Goal: Information Seeking & Learning: Check status

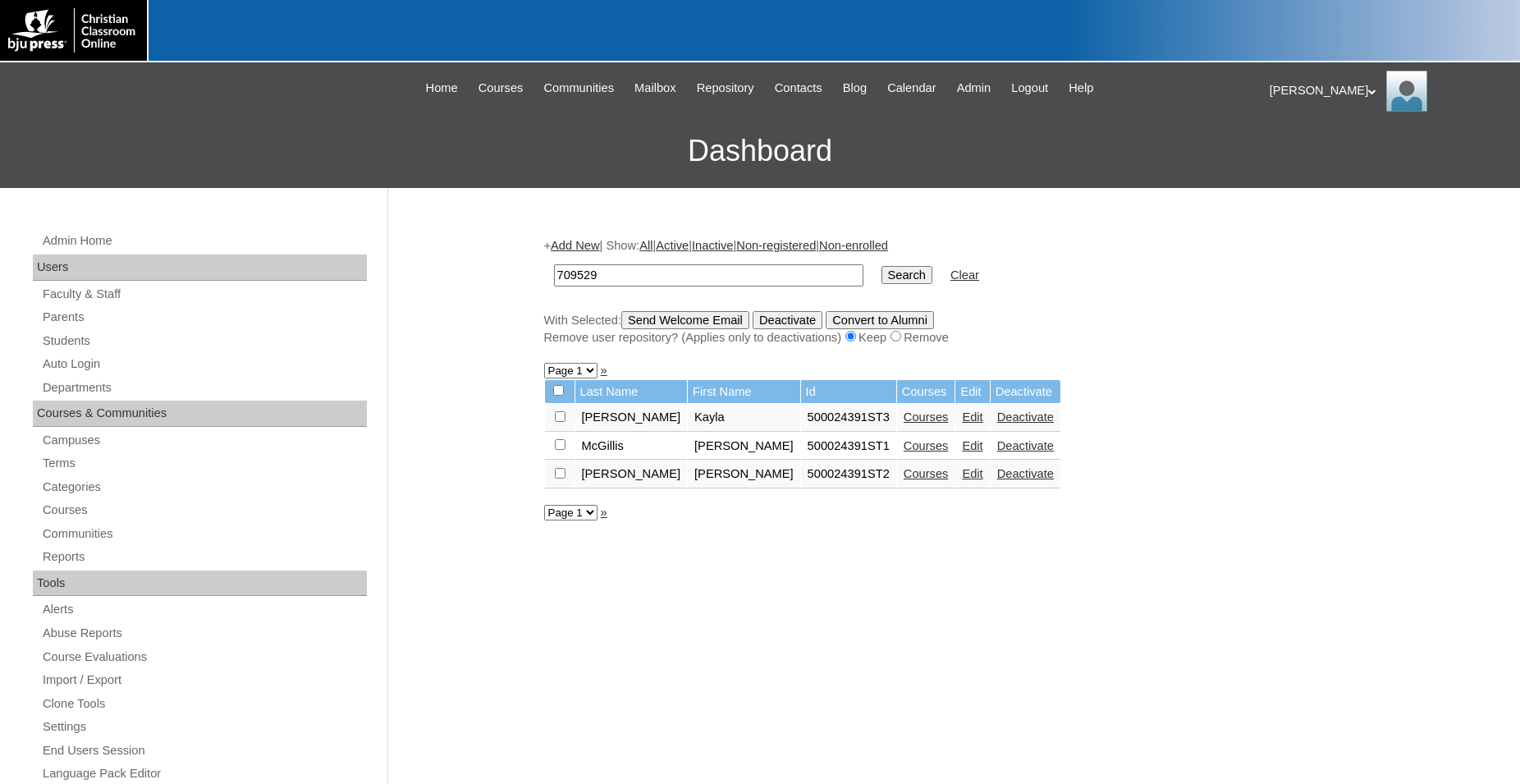
type input "709529"
click at [882, 266] on input "Search" at bounding box center [907, 274] width 51 height 18
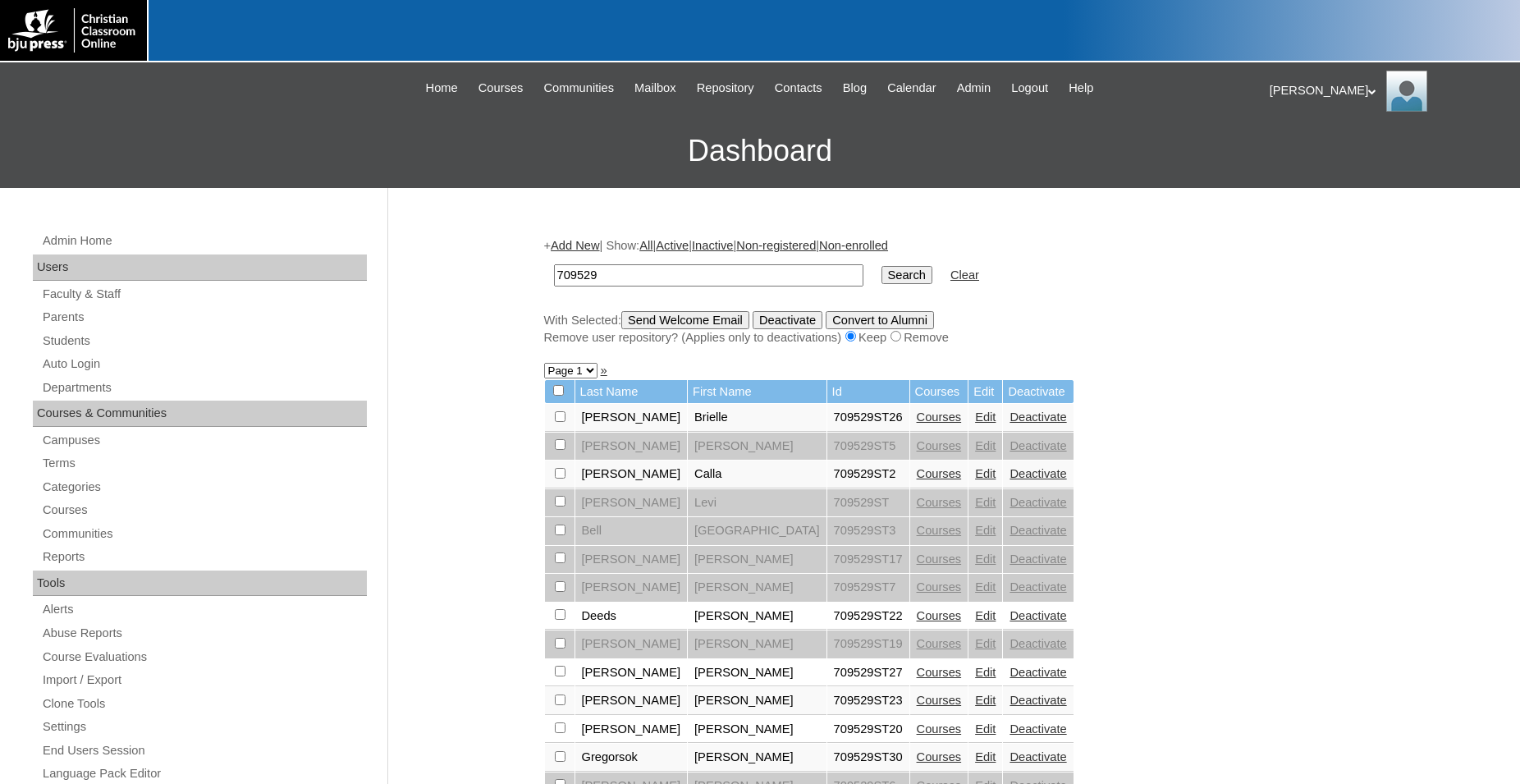
click at [630, 274] on input "709529" at bounding box center [709, 275] width 310 height 22
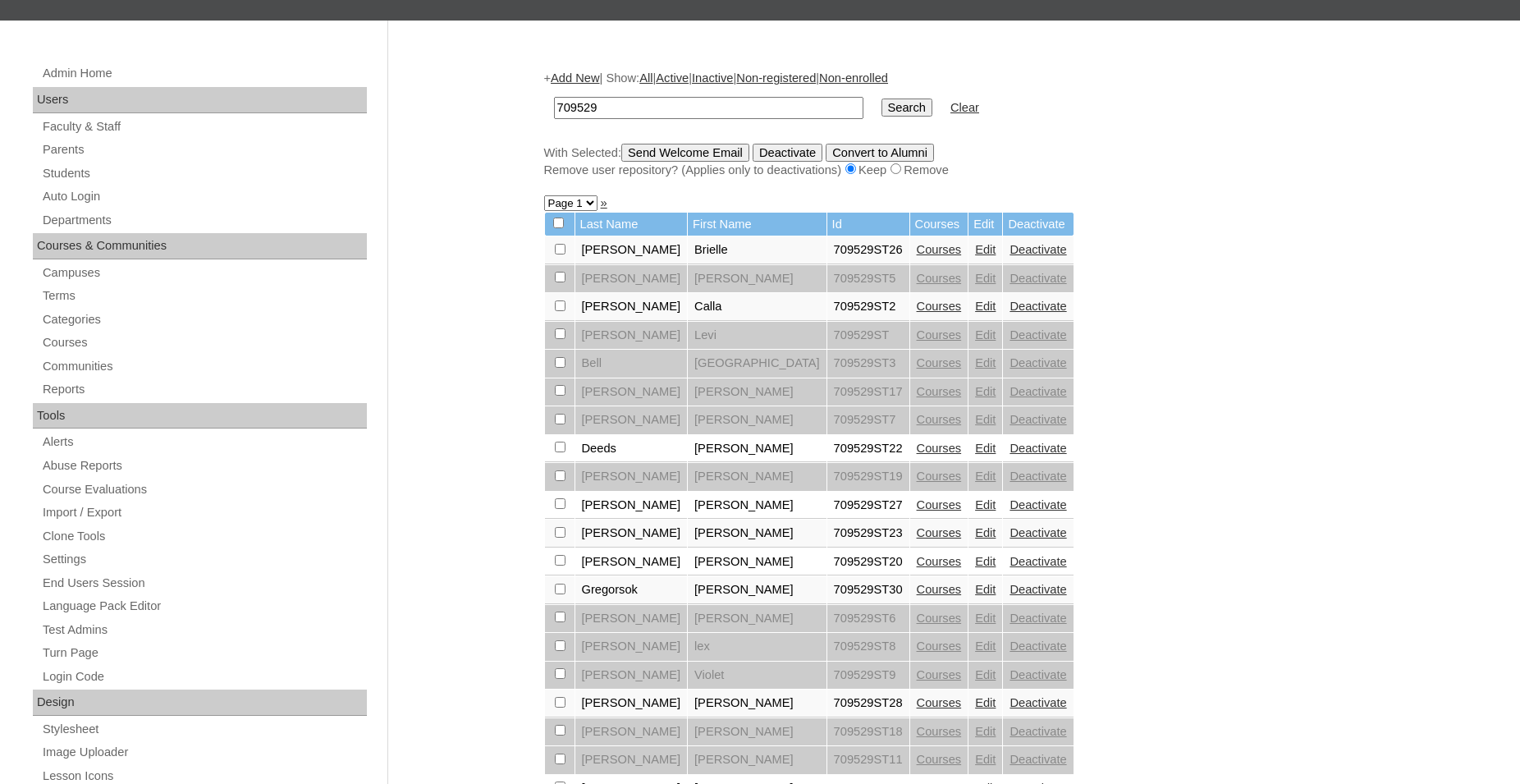
scroll to position [251, 0]
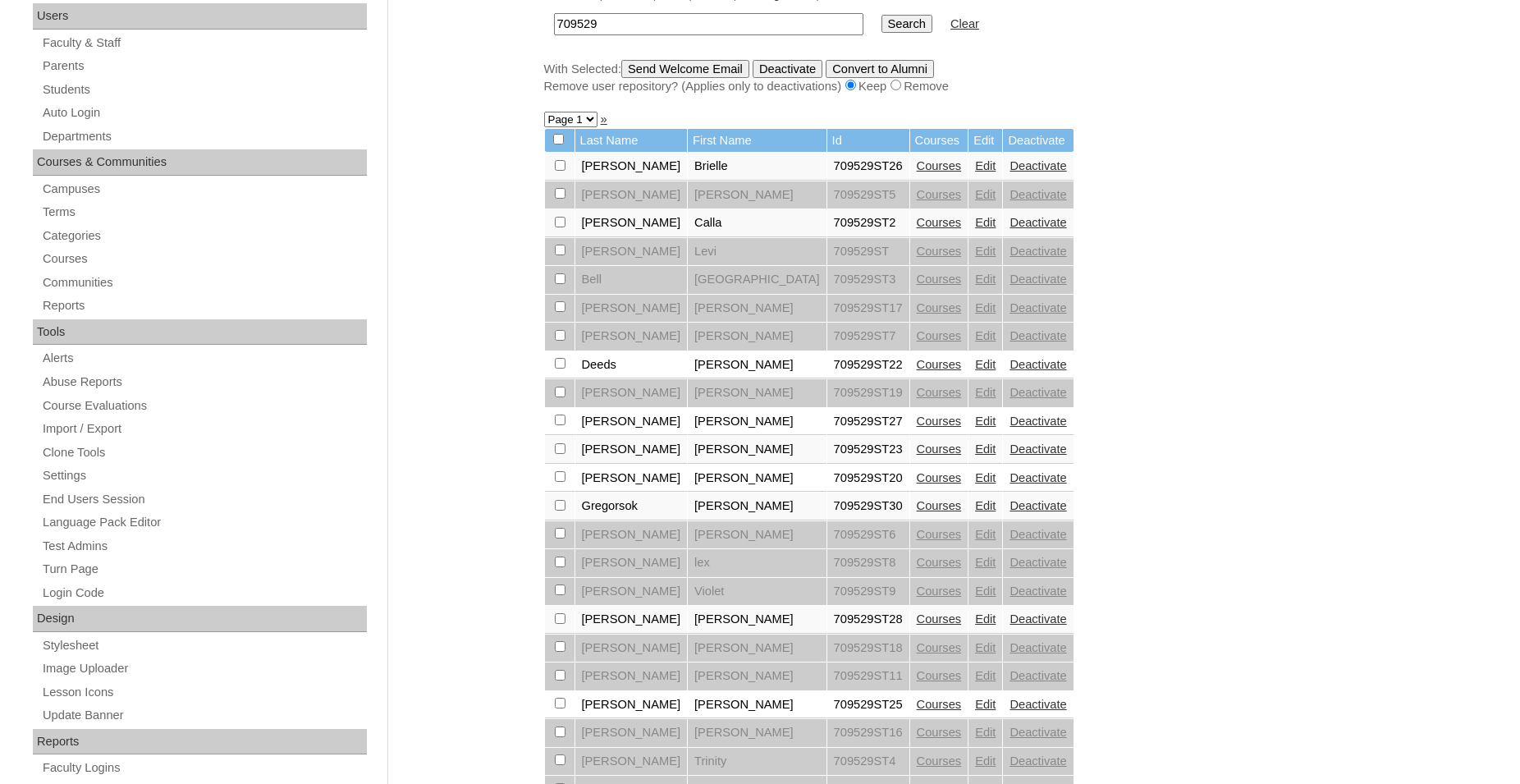
click at [502, 13] on div "Admin Home Users Faculty & Staff Parents Students Auto Login Departments Course…" at bounding box center [760, 502] width 1520 height 1132
click at [917, 512] on link "Courses" at bounding box center [939, 506] width 45 height 14
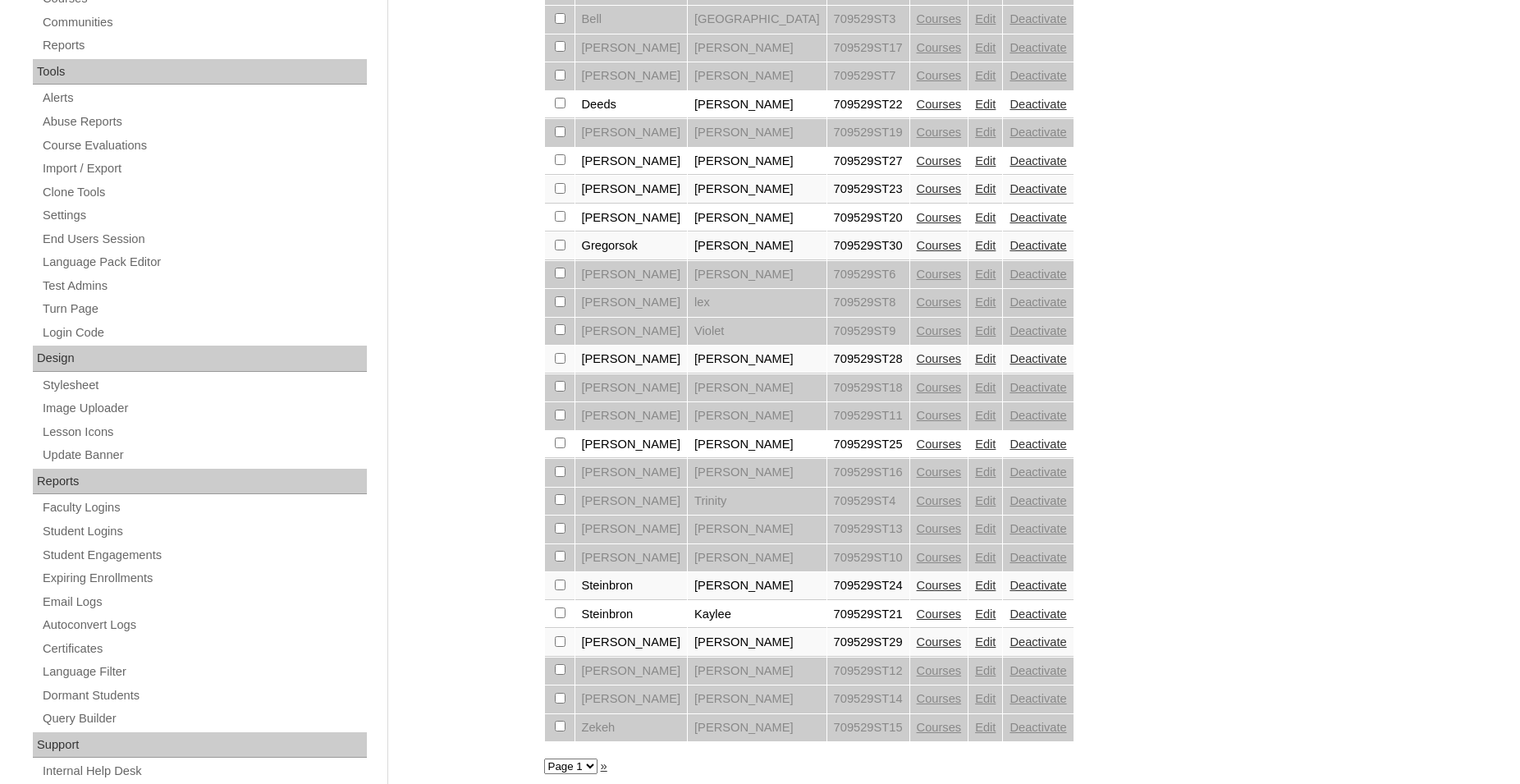
scroll to position [554, 0]
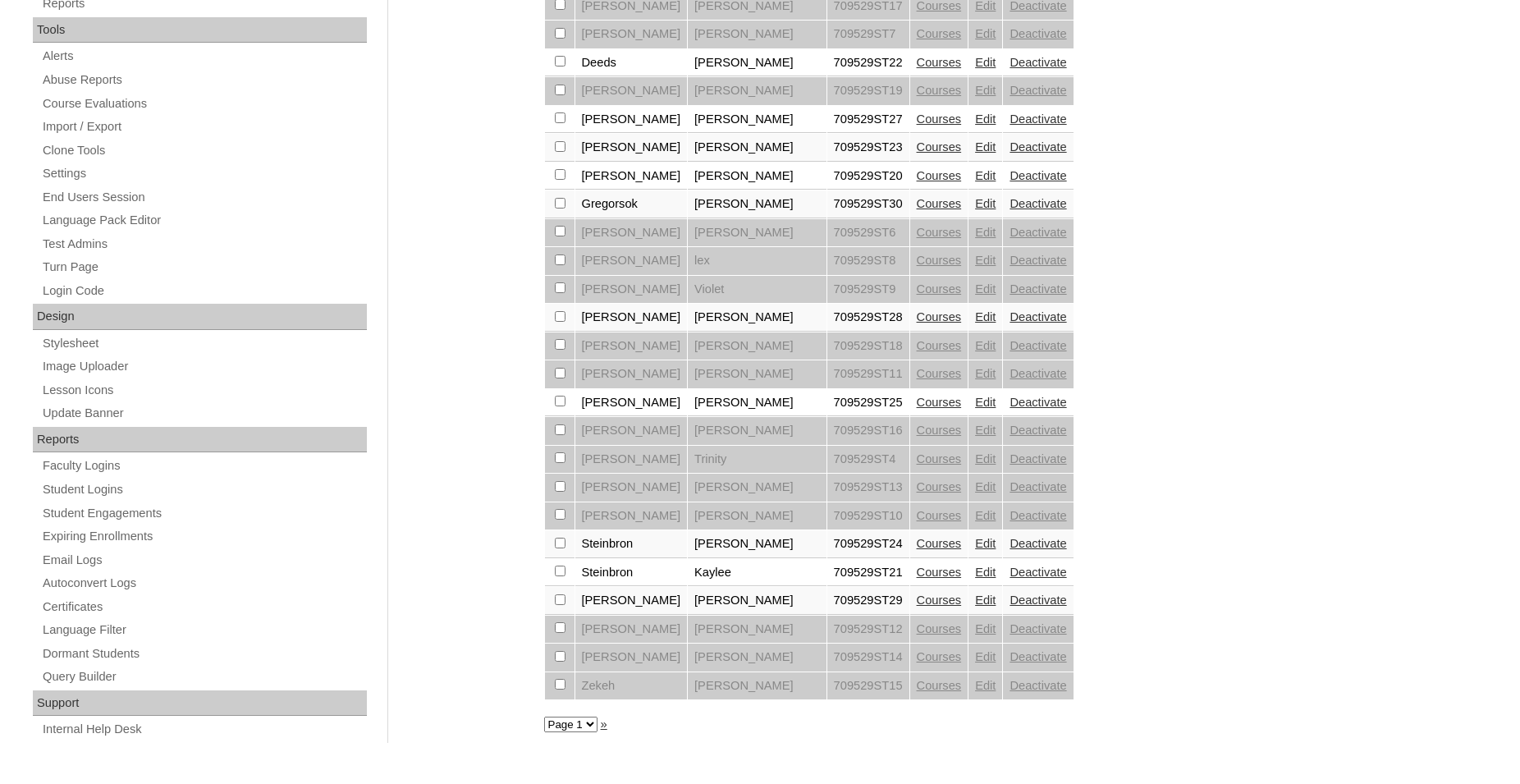
click at [917, 607] on link "Courses" at bounding box center [939, 600] width 45 height 14
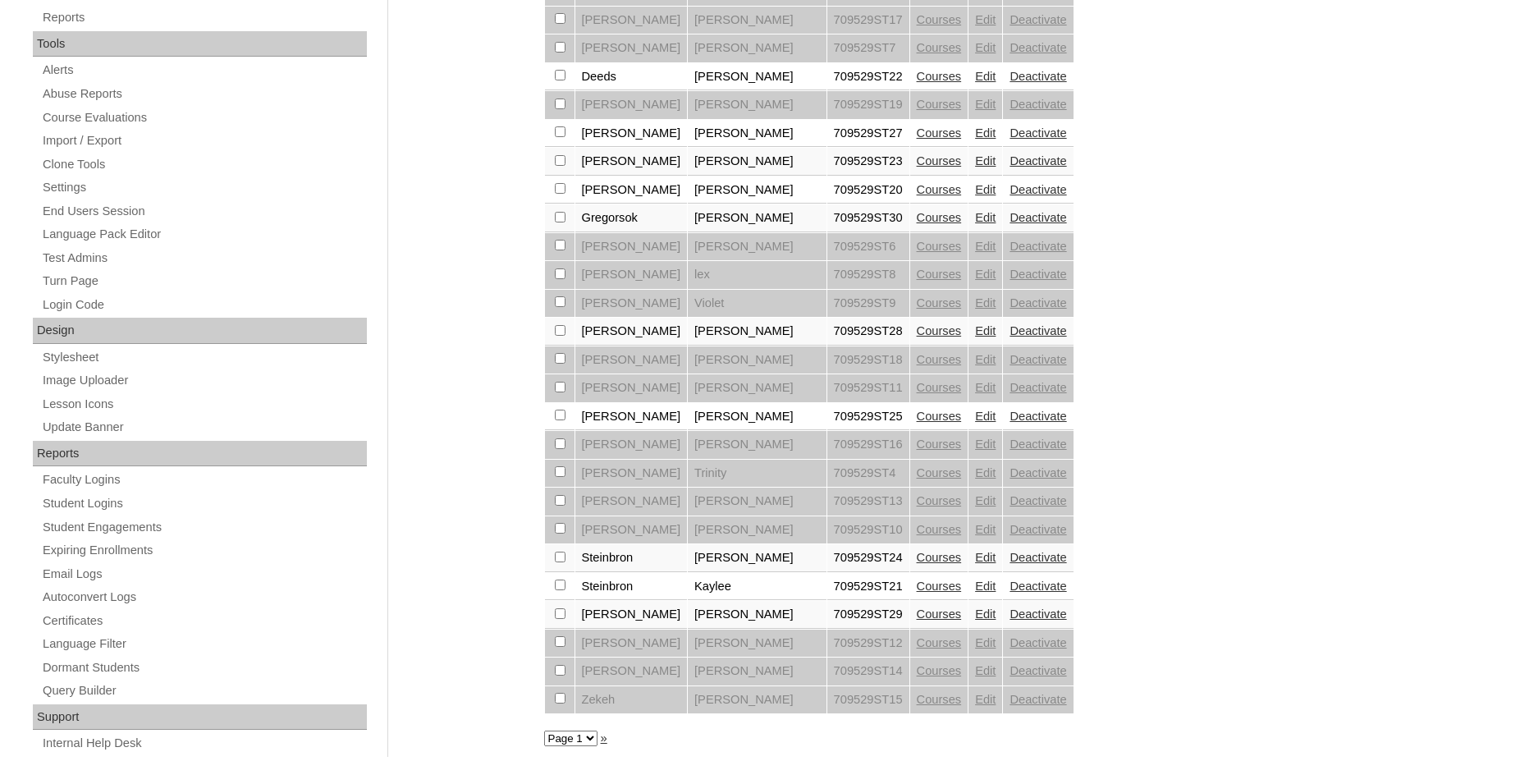
scroll to position [554, 0]
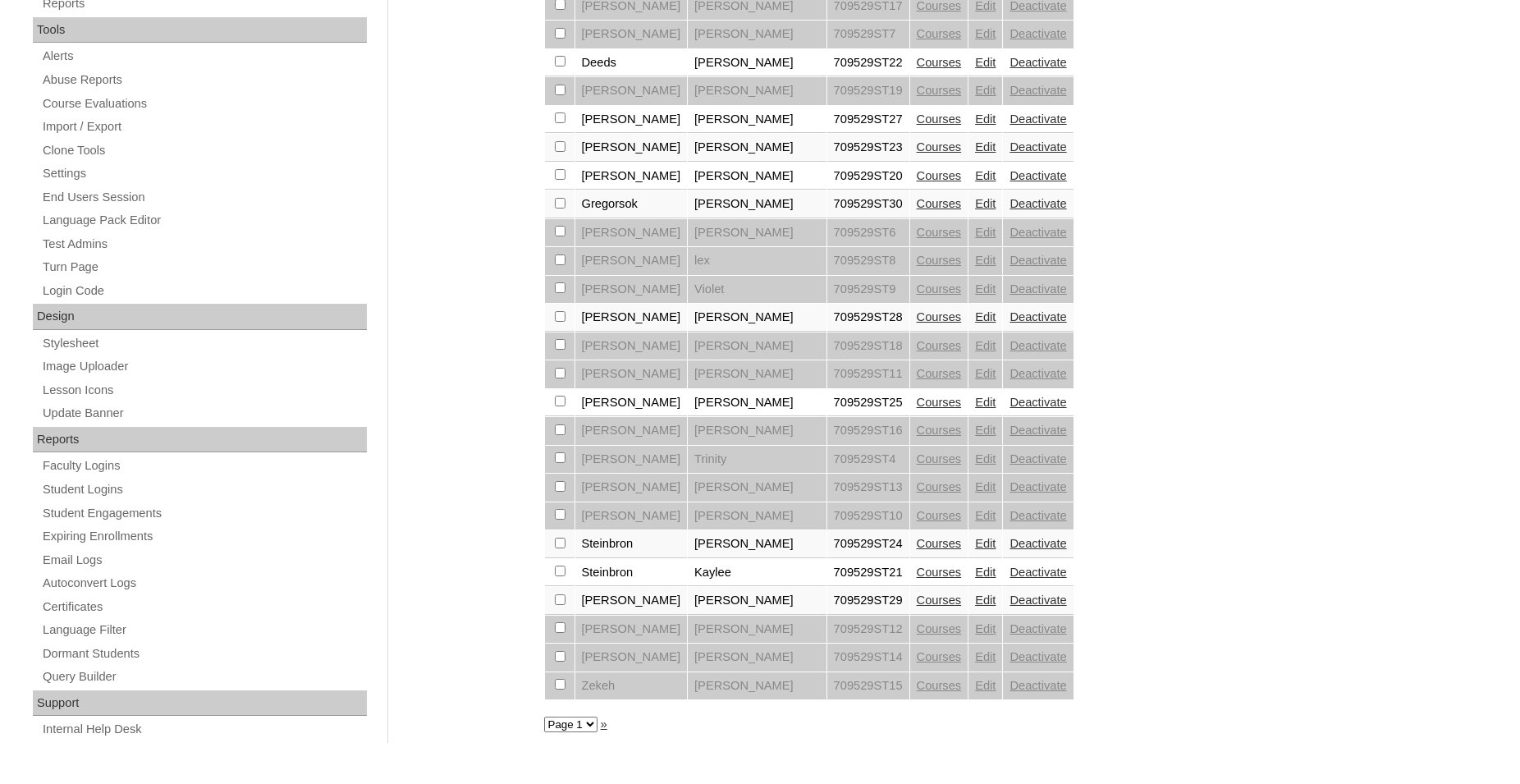
click at [917, 579] on link "Courses" at bounding box center [939, 572] width 45 height 14
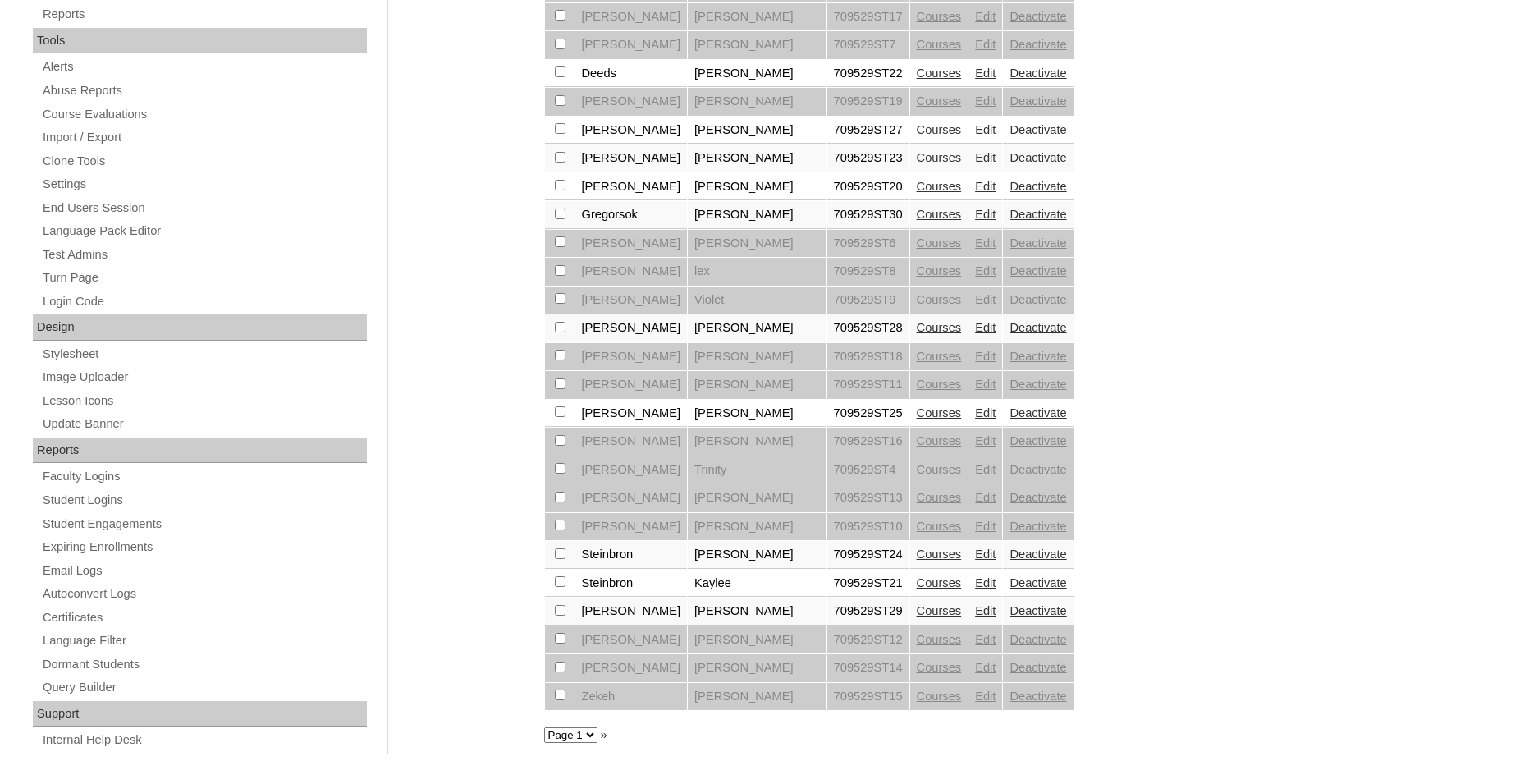
scroll to position [554, 0]
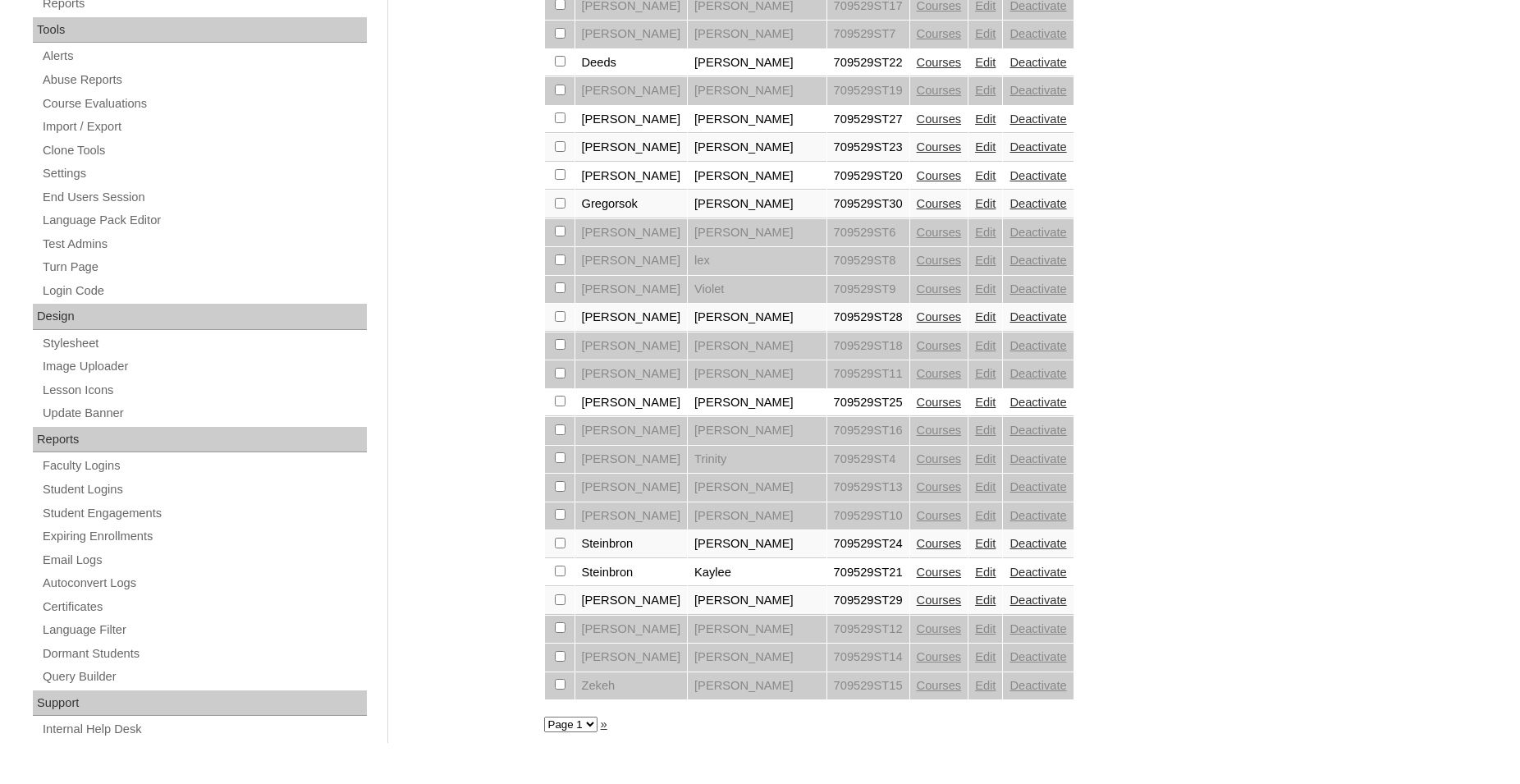
click at [917, 550] on link "Courses" at bounding box center [939, 543] width 45 height 14
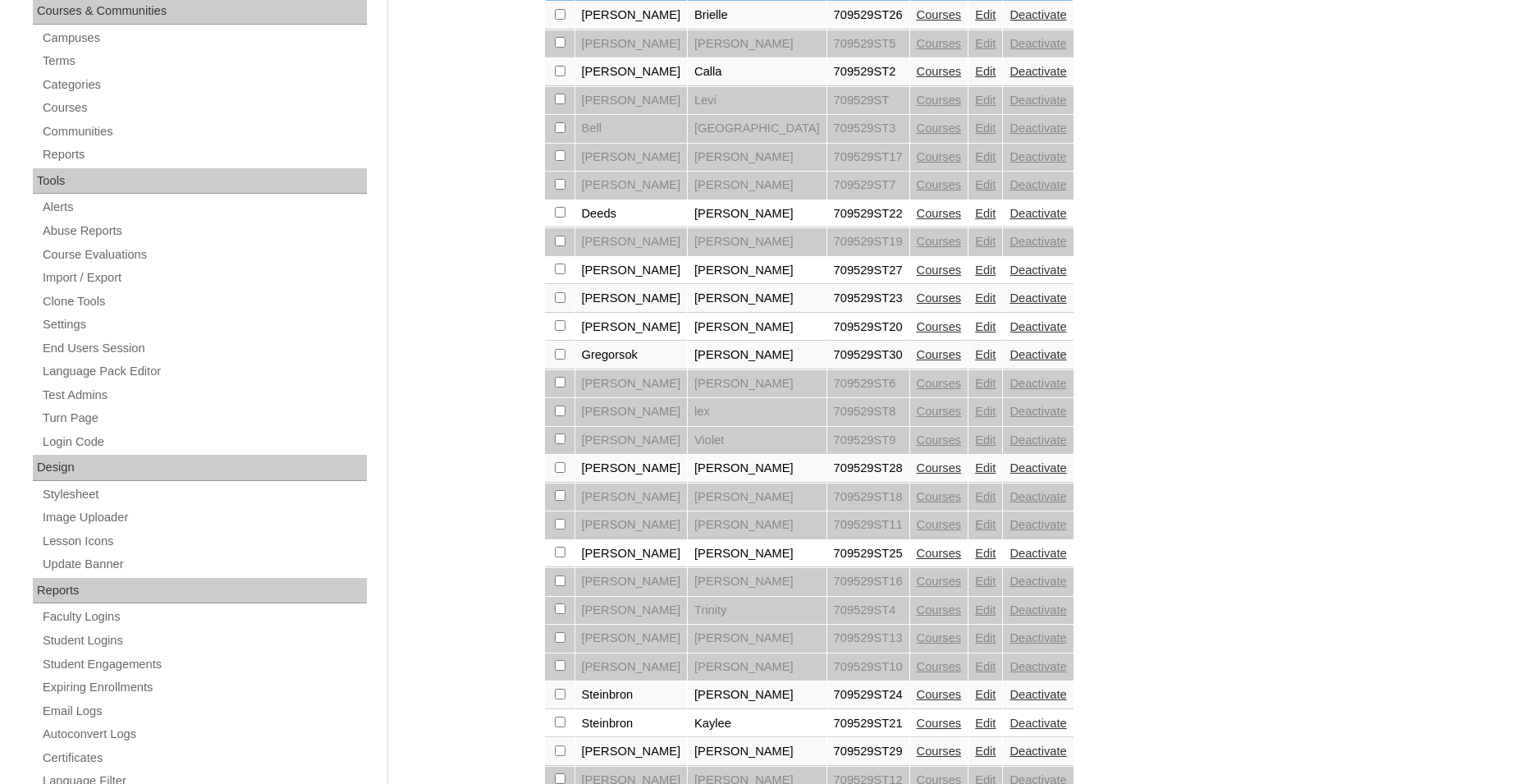
scroll to position [387, 0]
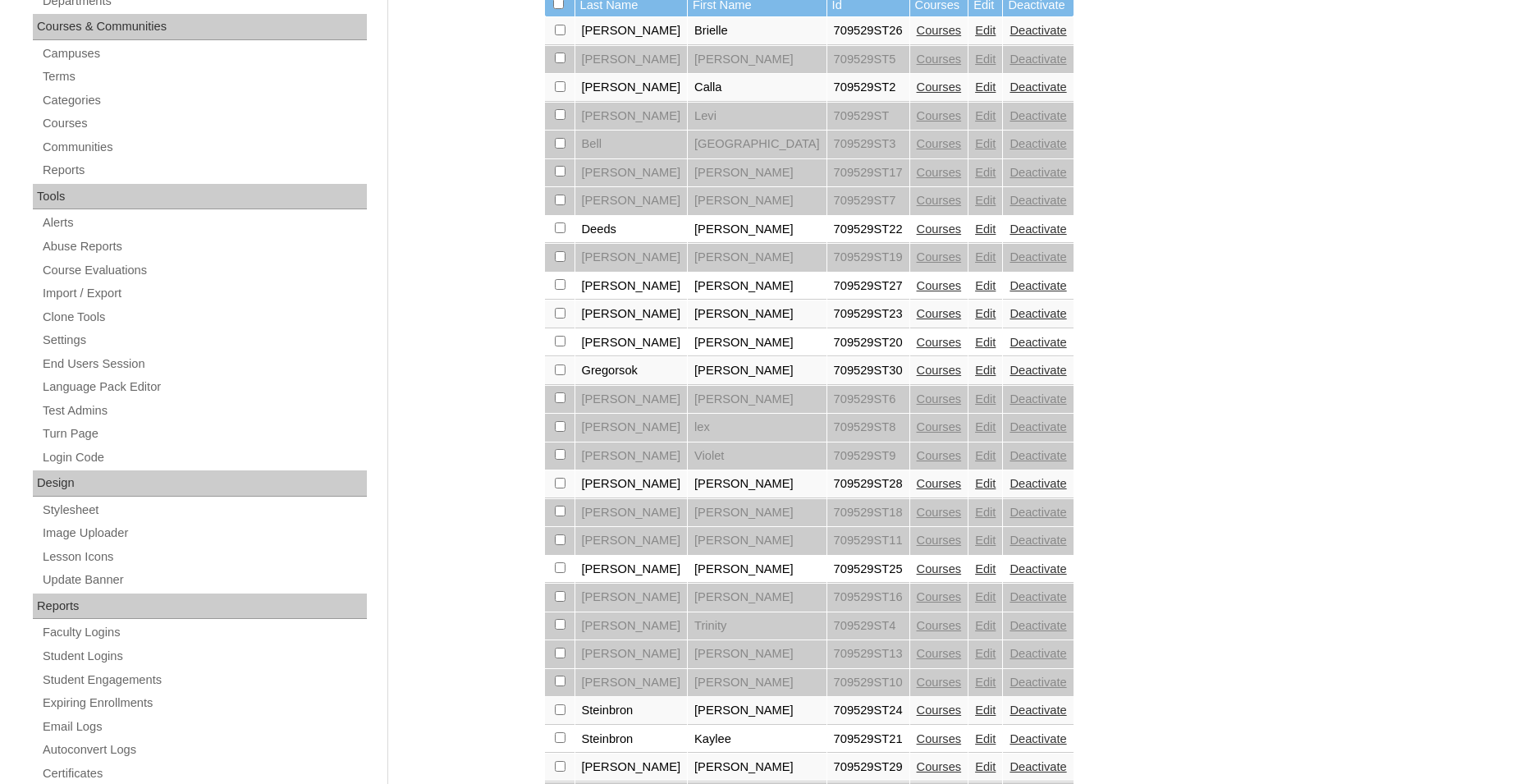
click at [917, 576] on link "Courses" at bounding box center [939, 569] width 45 height 14
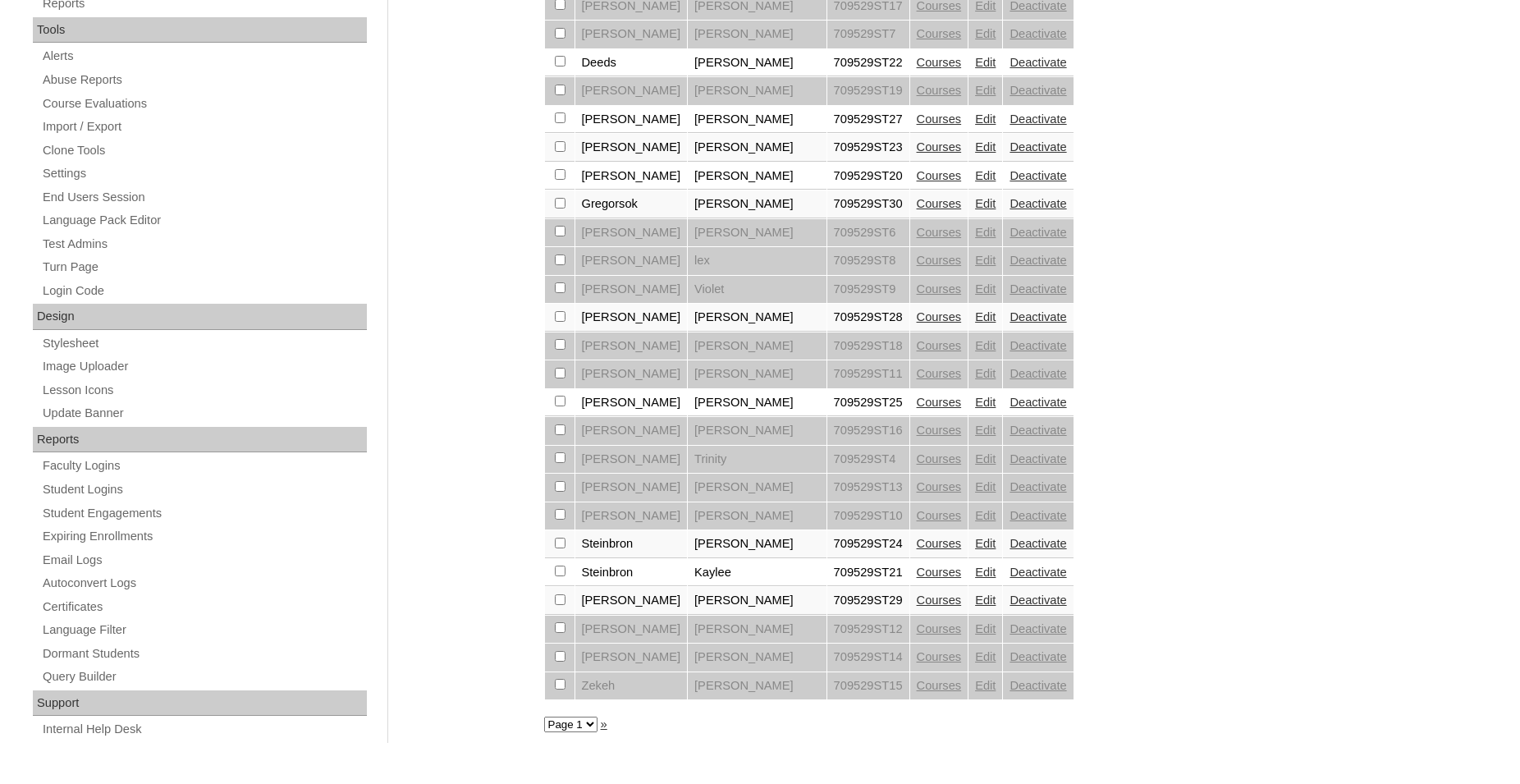
scroll to position [470, 0]
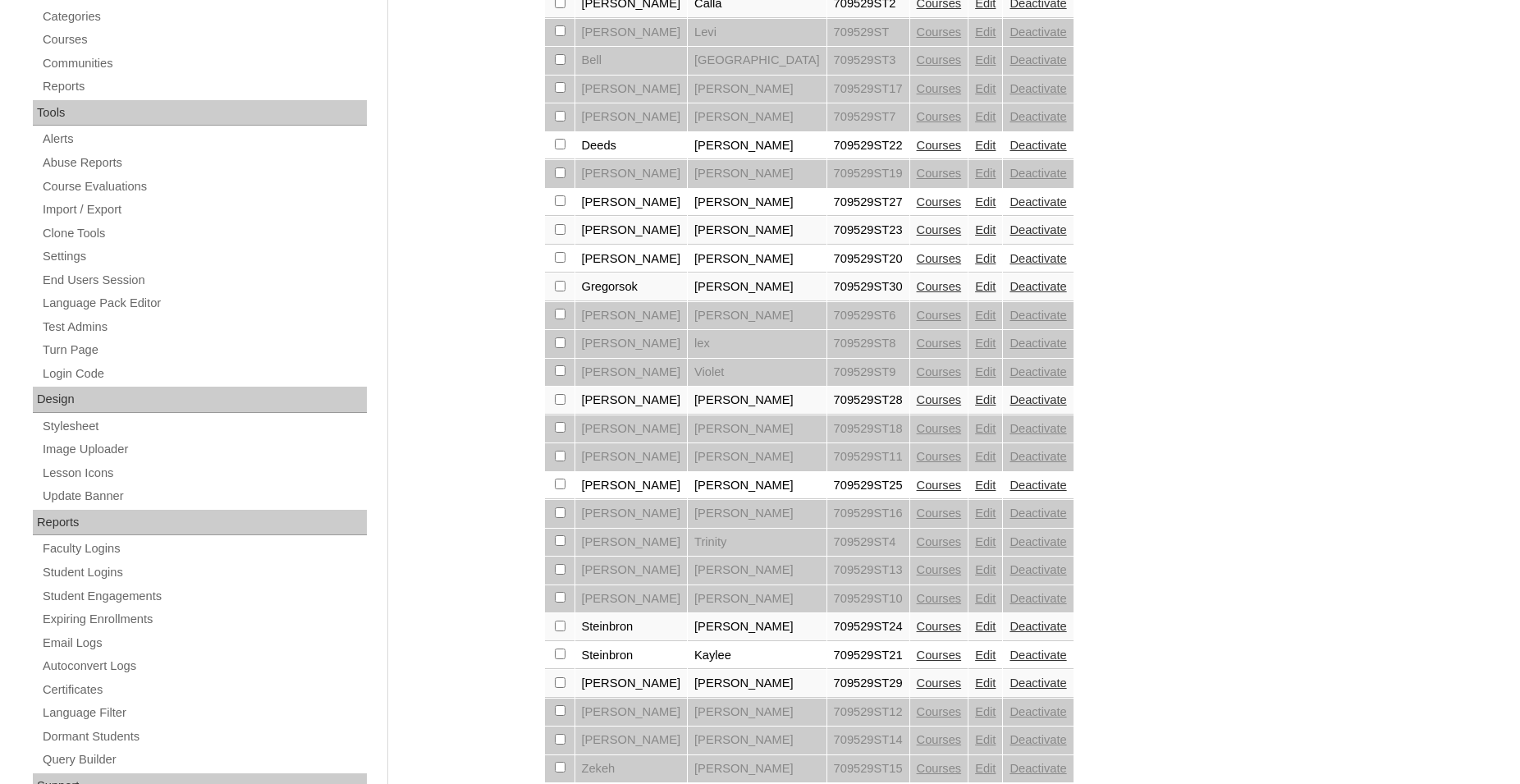
click at [917, 406] on link "Courses" at bounding box center [939, 400] width 45 height 14
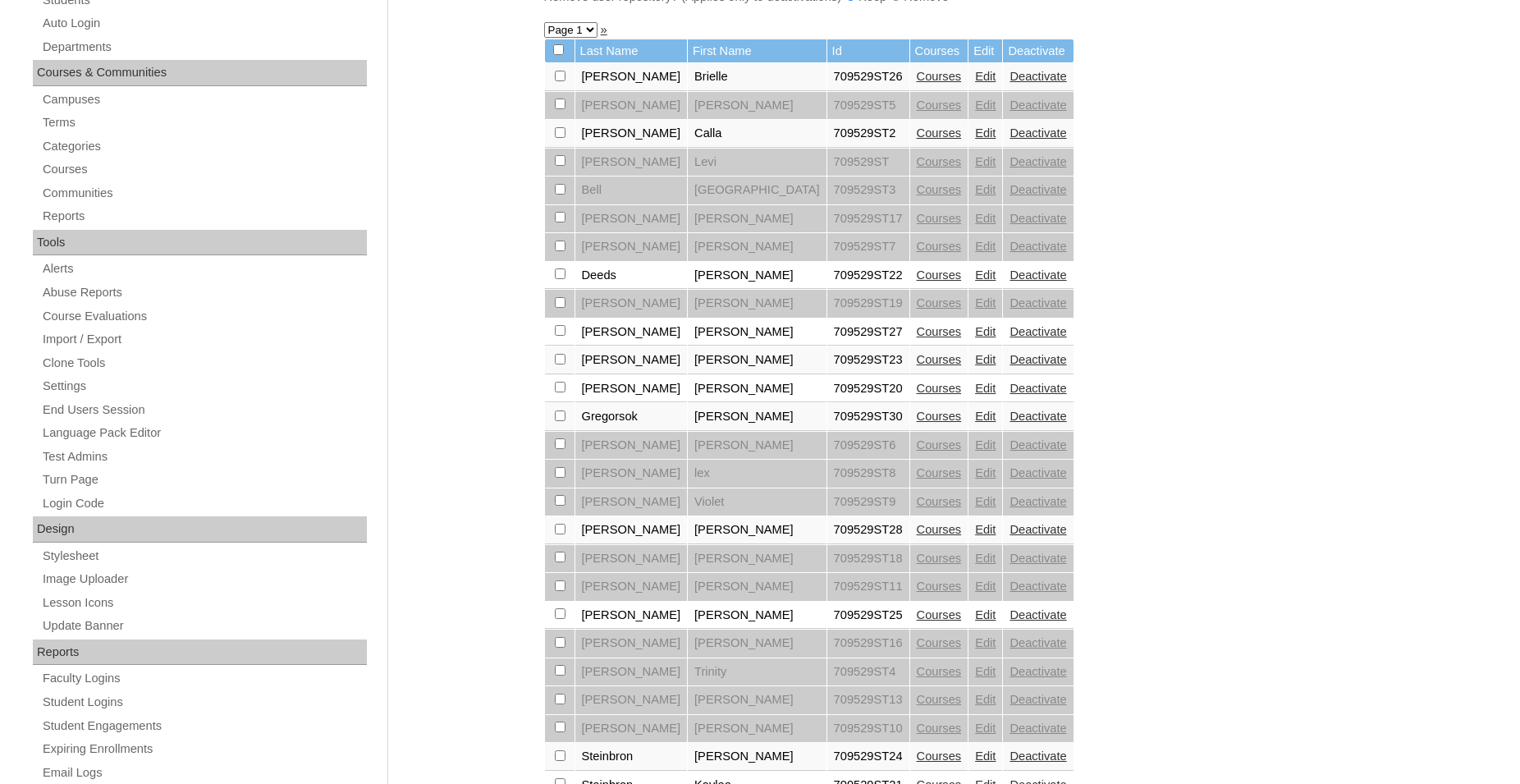
scroll to position [419, 0]
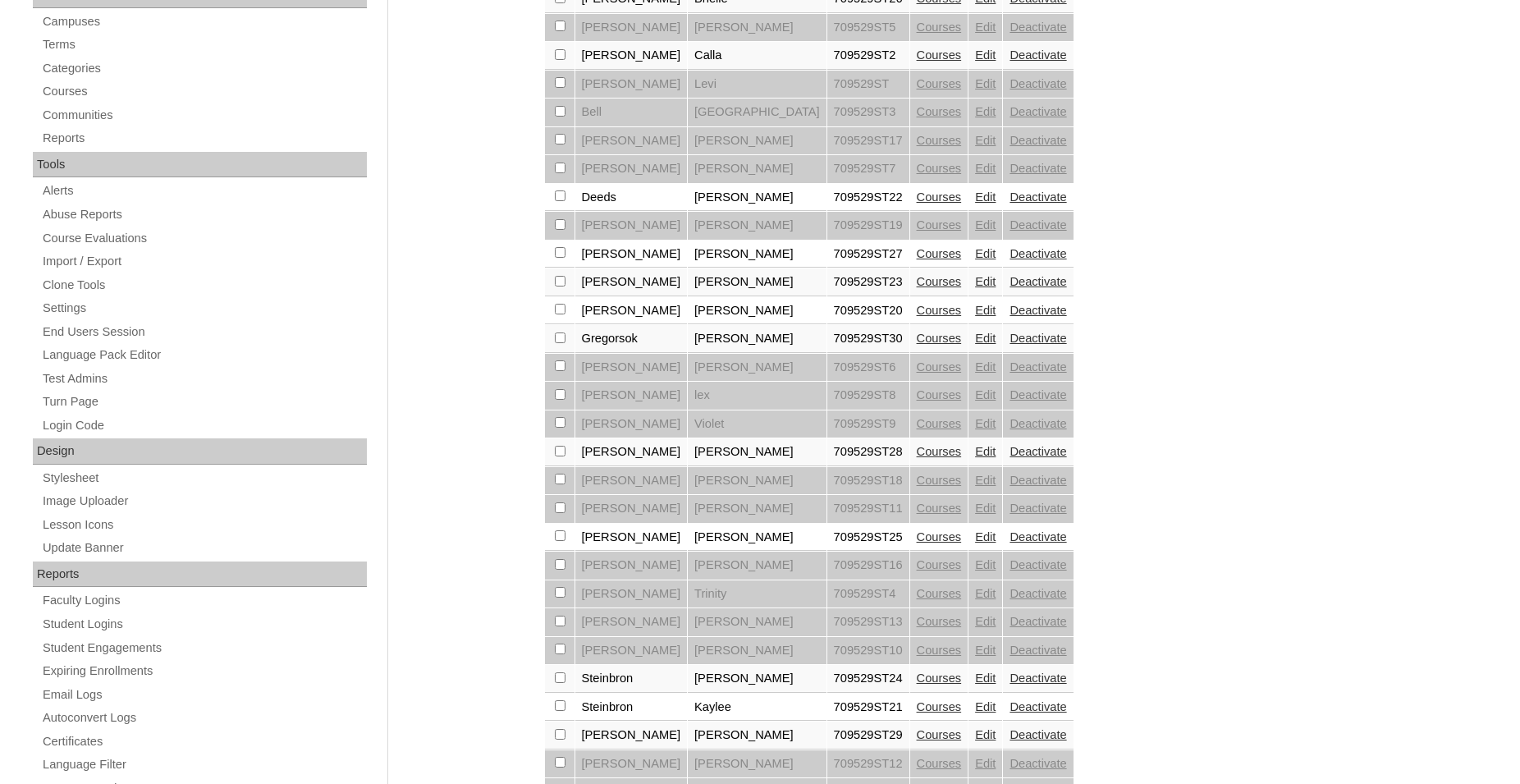
click at [917, 345] on link "Courses" at bounding box center [939, 338] width 45 height 14
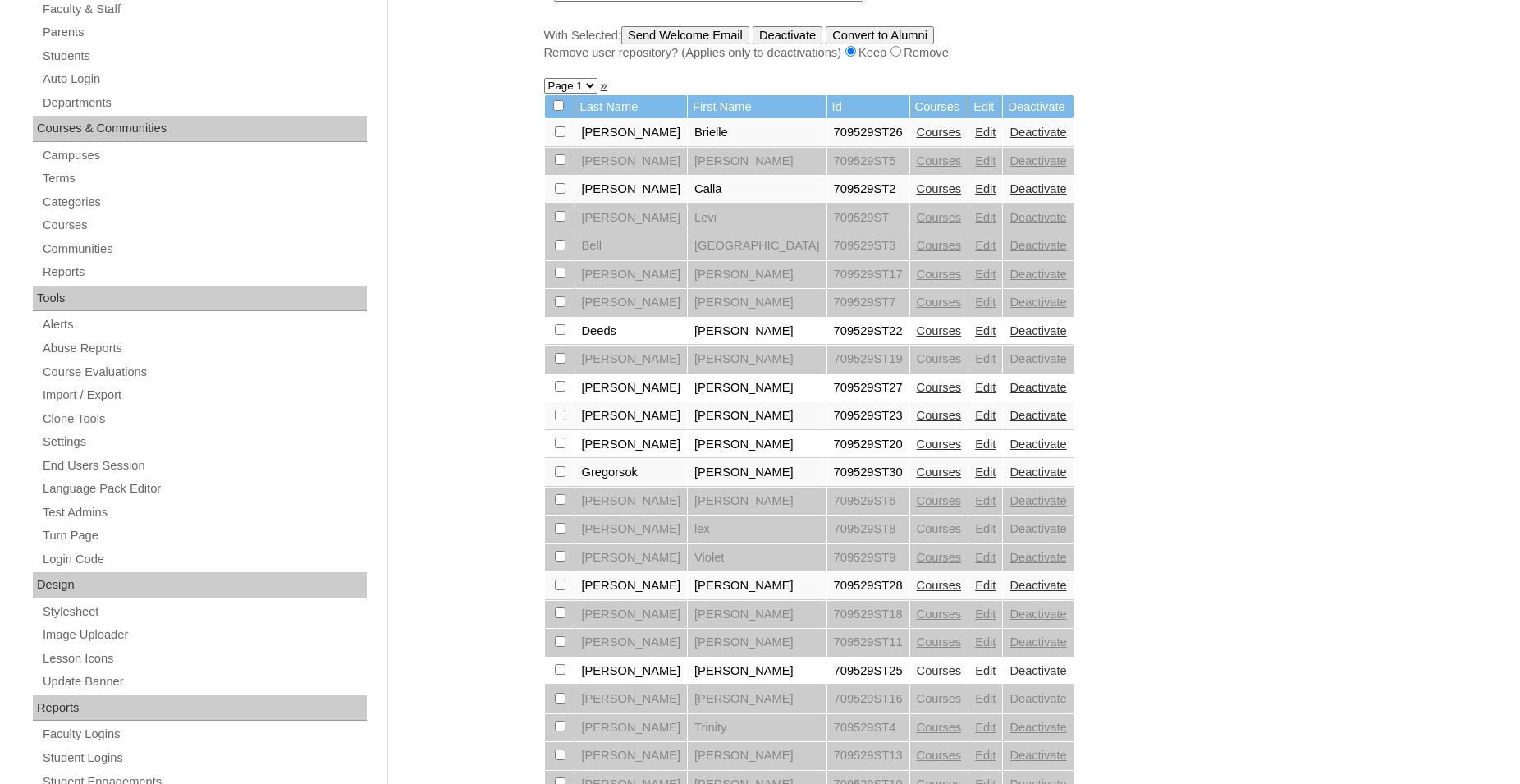
scroll to position [335, 0]
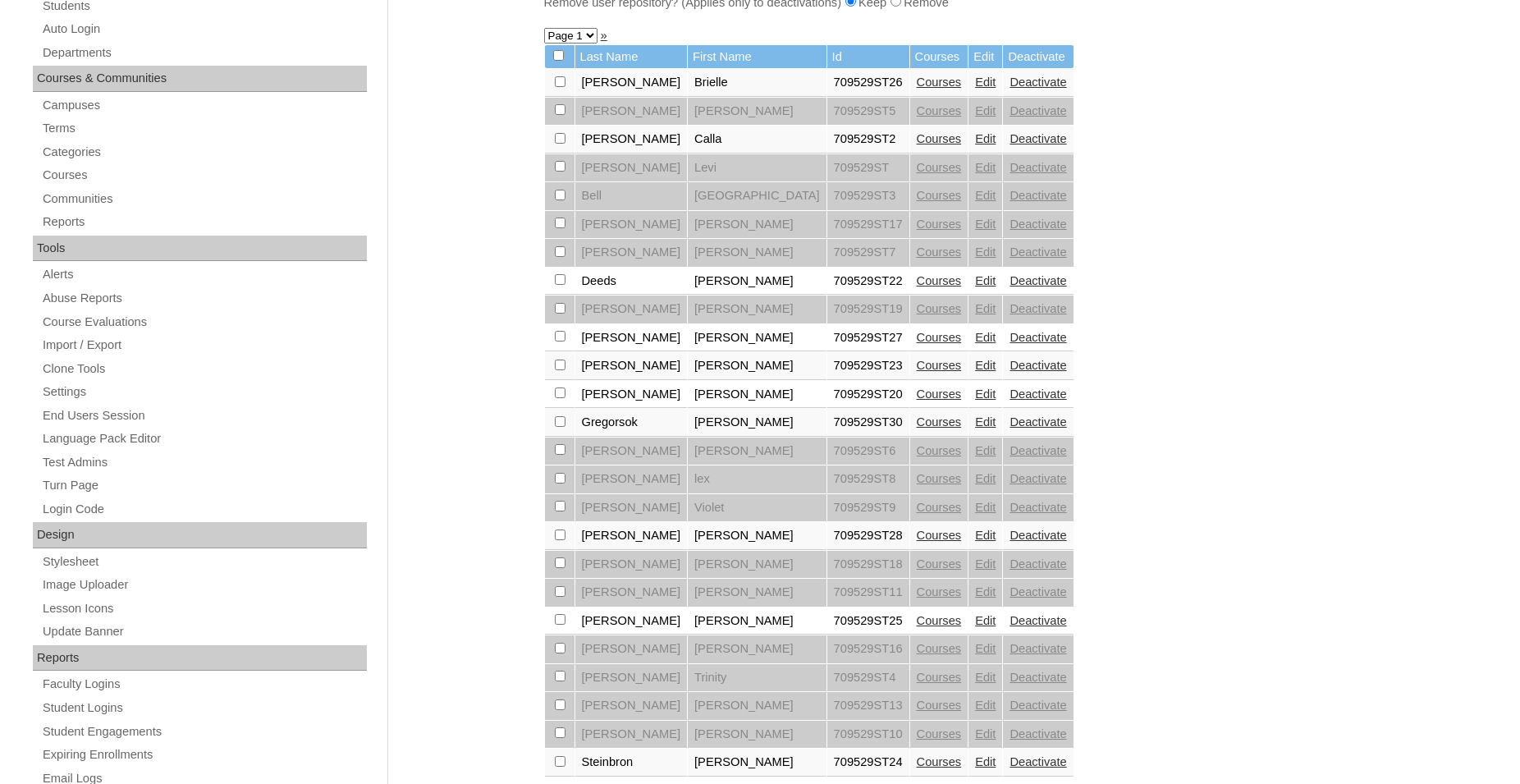
click at [917, 401] on link "Courses" at bounding box center [939, 394] width 45 height 14
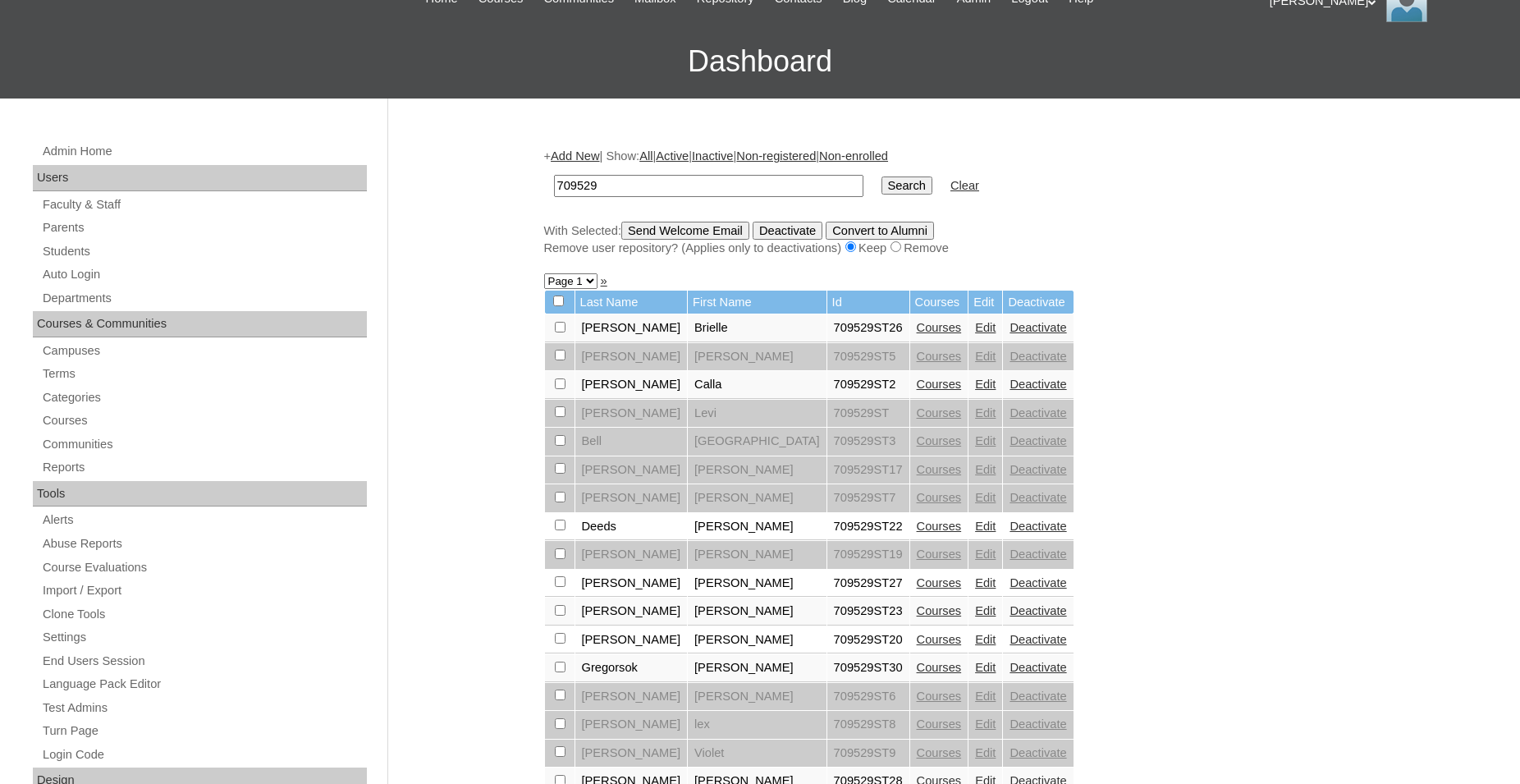
scroll to position [167, 0]
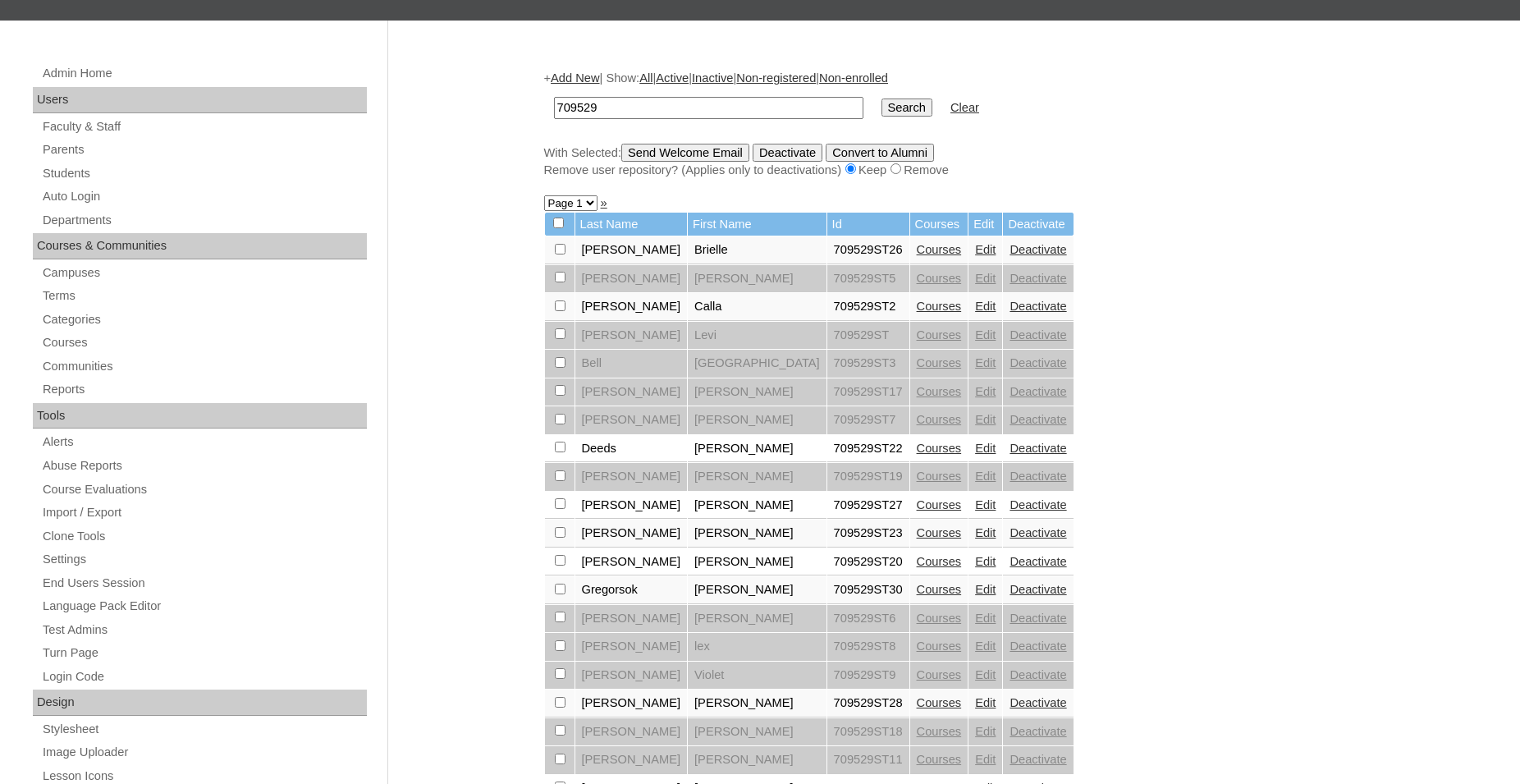
click at [917, 539] on link "Courses" at bounding box center [939, 533] width 45 height 14
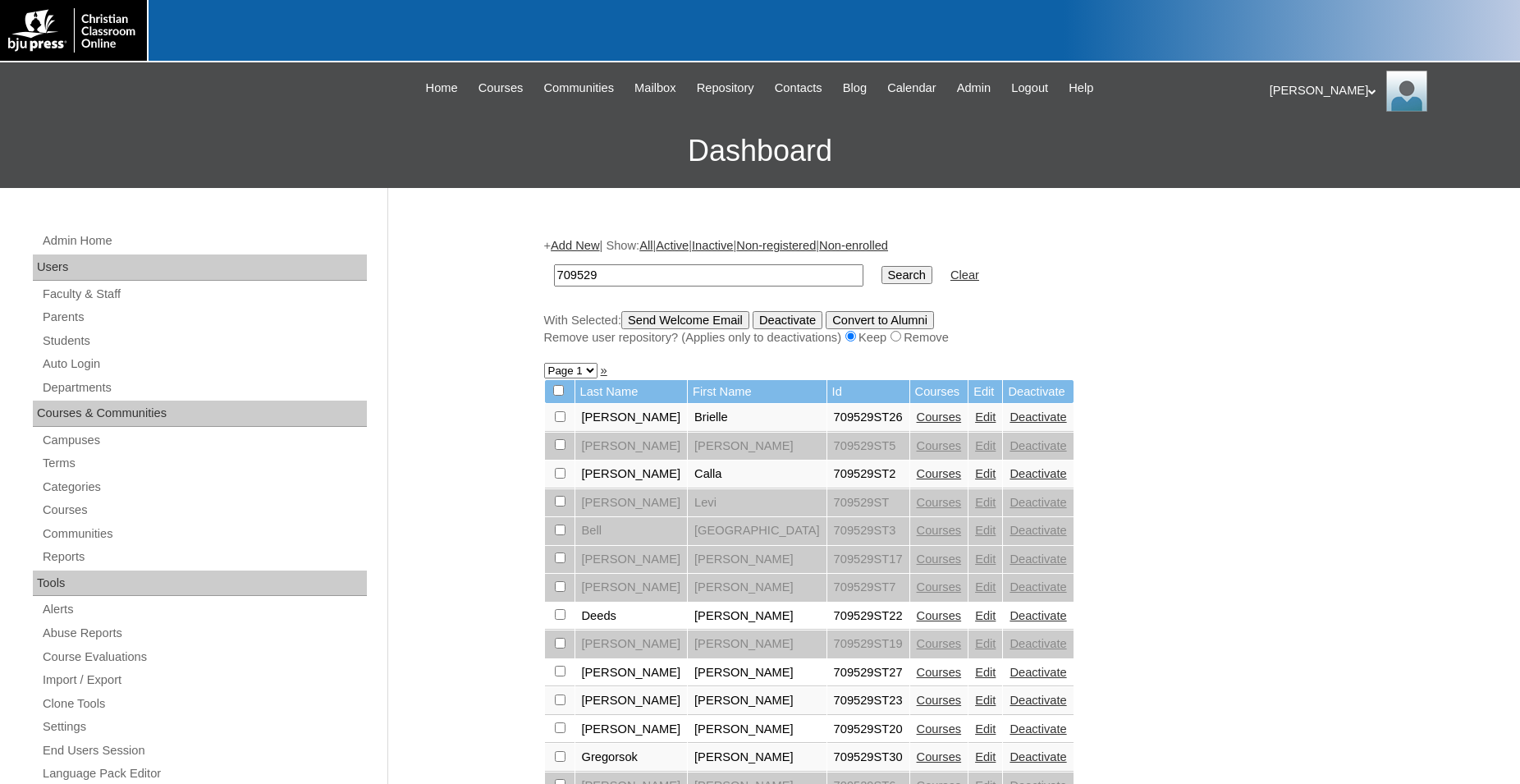
scroll to position [167, 0]
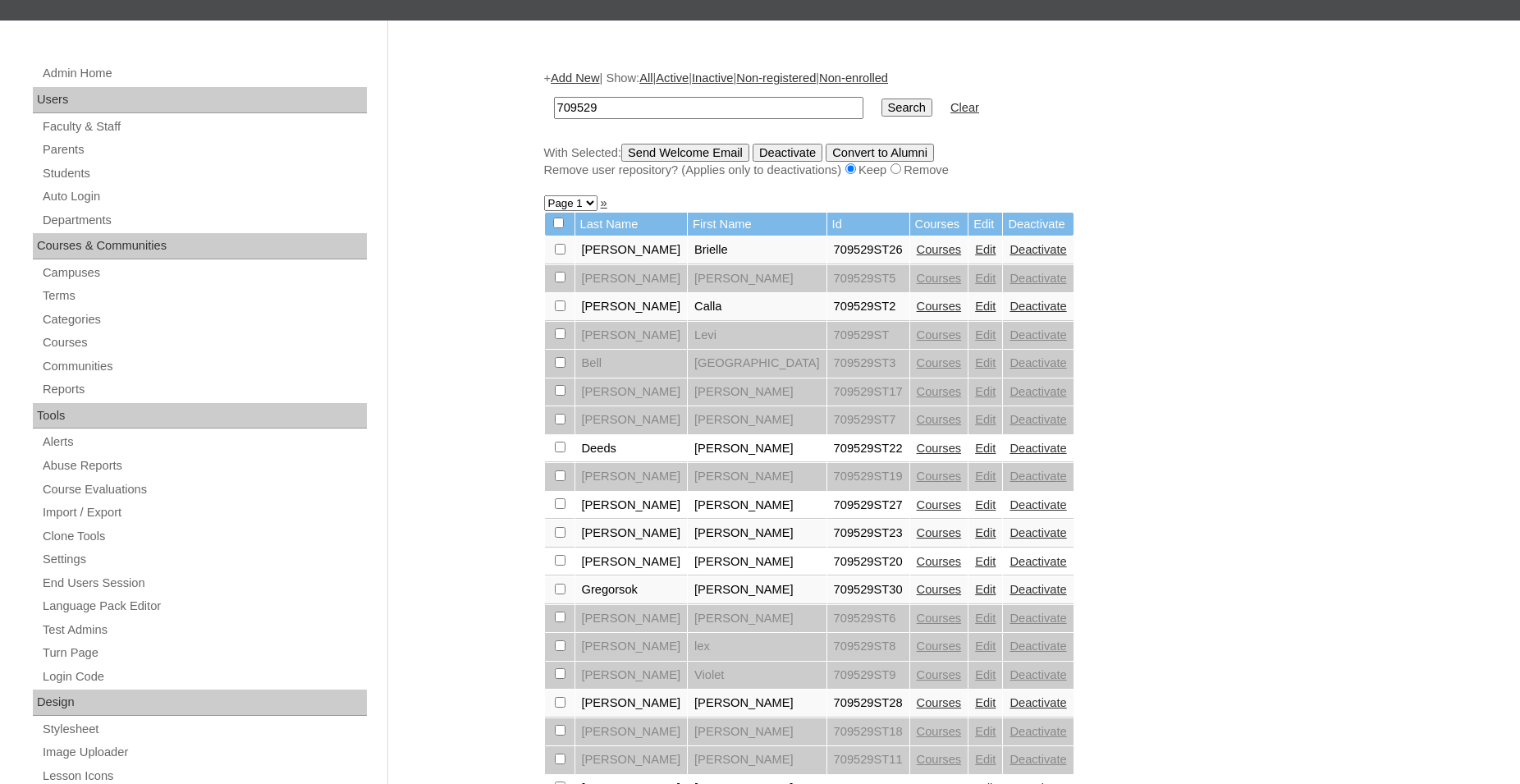
click at [917, 511] on link "Courses" at bounding box center [939, 505] width 45 height 14
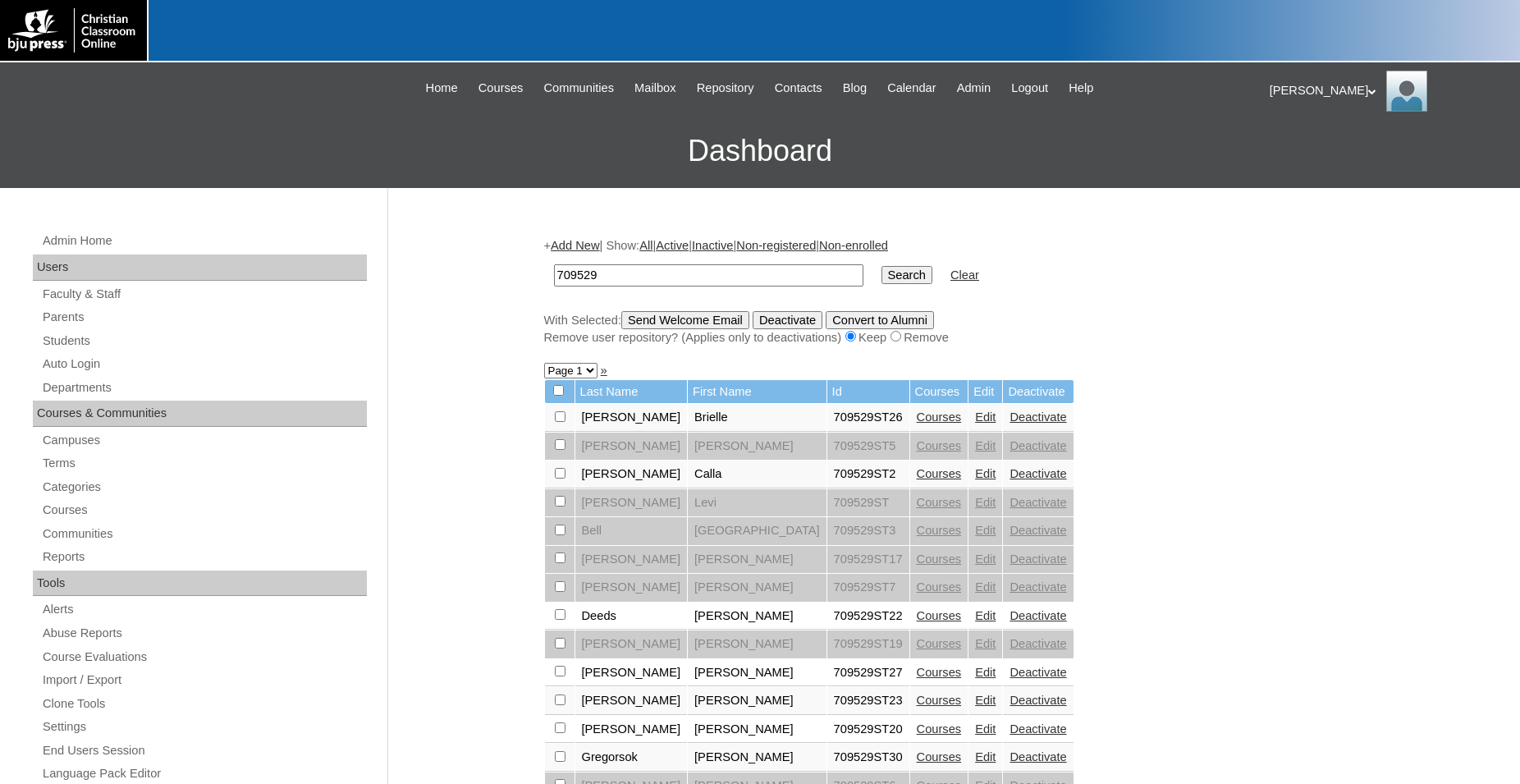
scroll to position [167, 0]
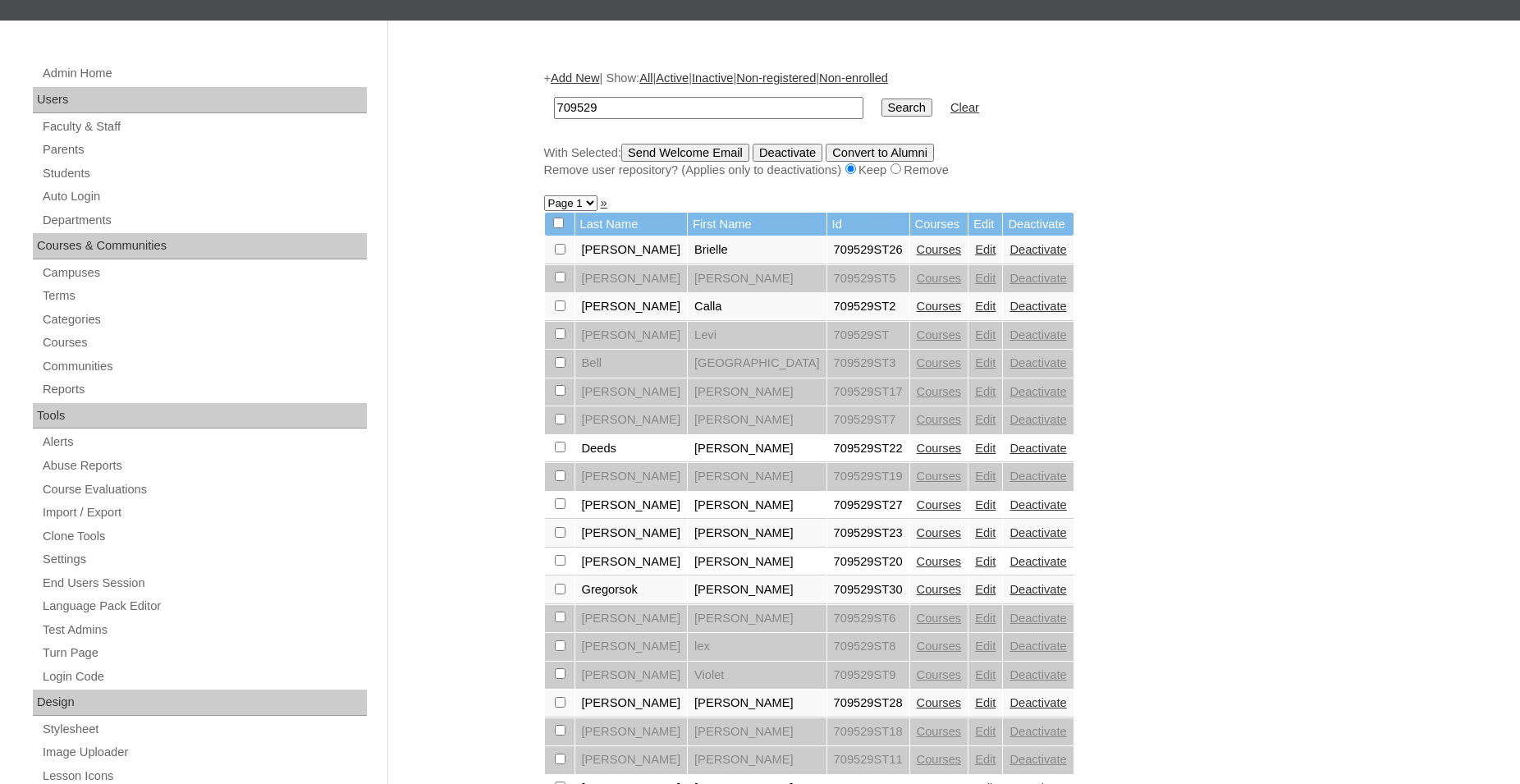
click at [917, 455] on link "Courses" at bounding box center [939, 448] width 45 height 14
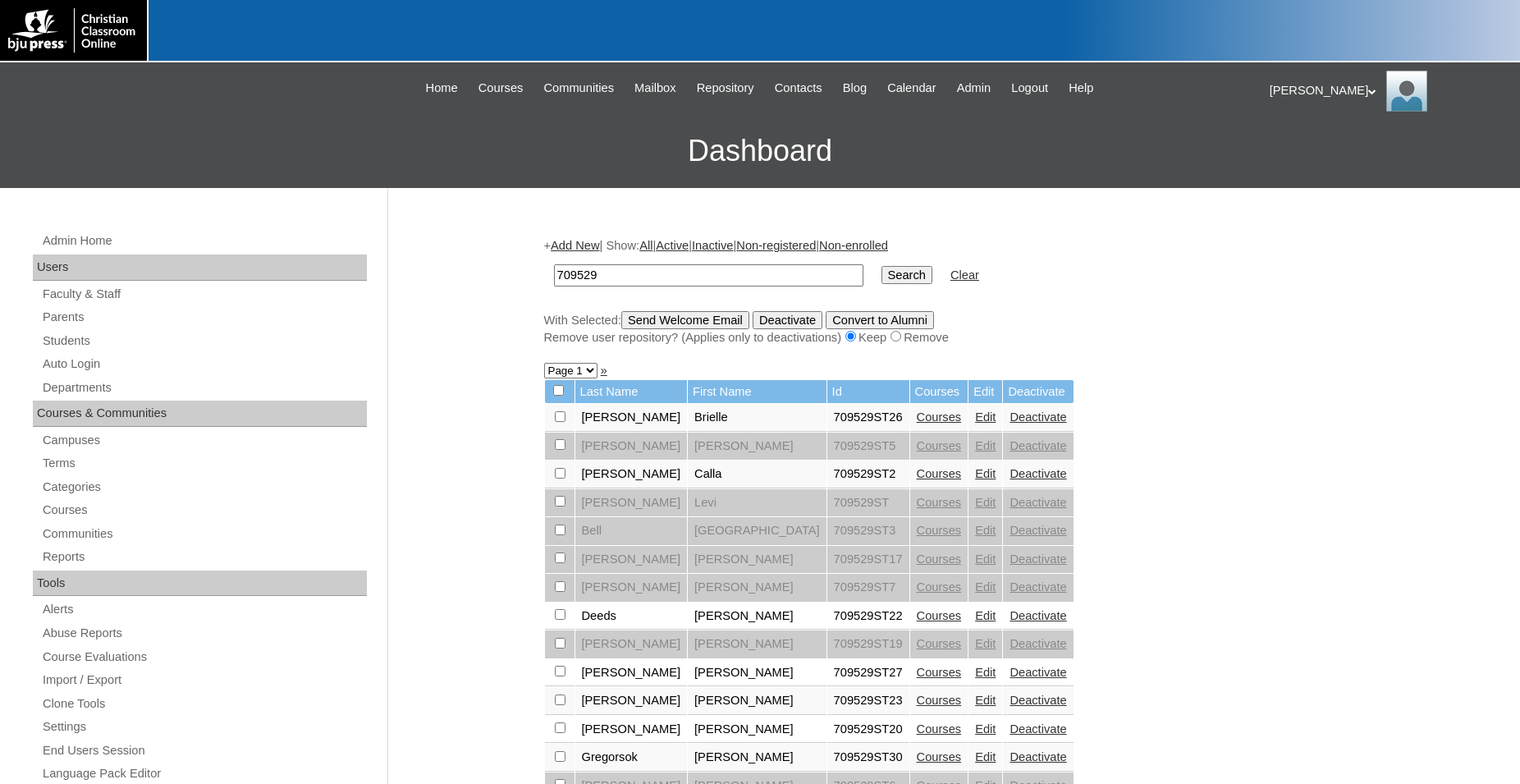
scroll to position [167, 0]
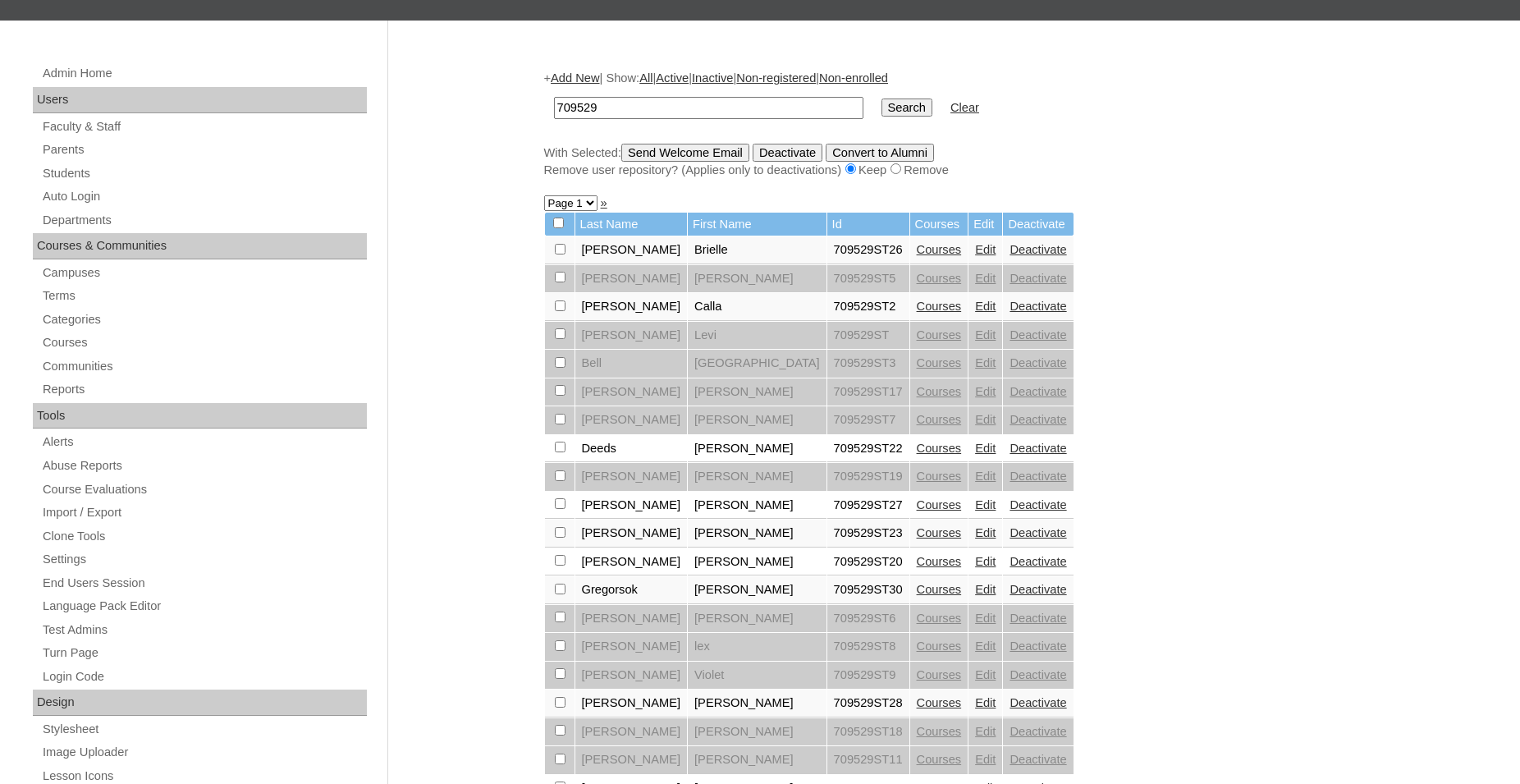
click at [917, 311] on link "Courses" at bounding box center [939, 306] width 45 height 14
click at [917, 256] on link "Courses" at bounding box center [939, 250] width 45 height 14
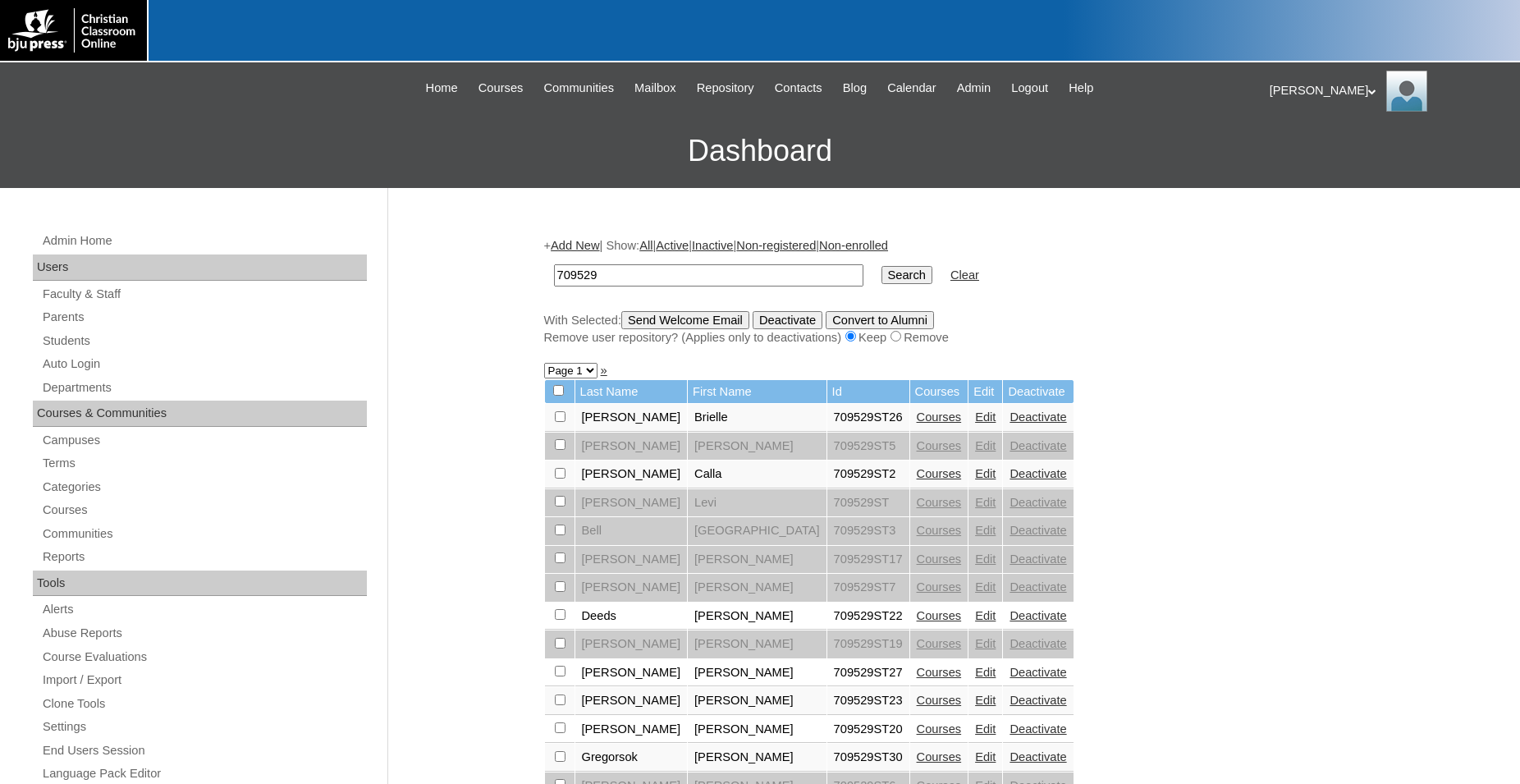
scroll to position [167, 0]
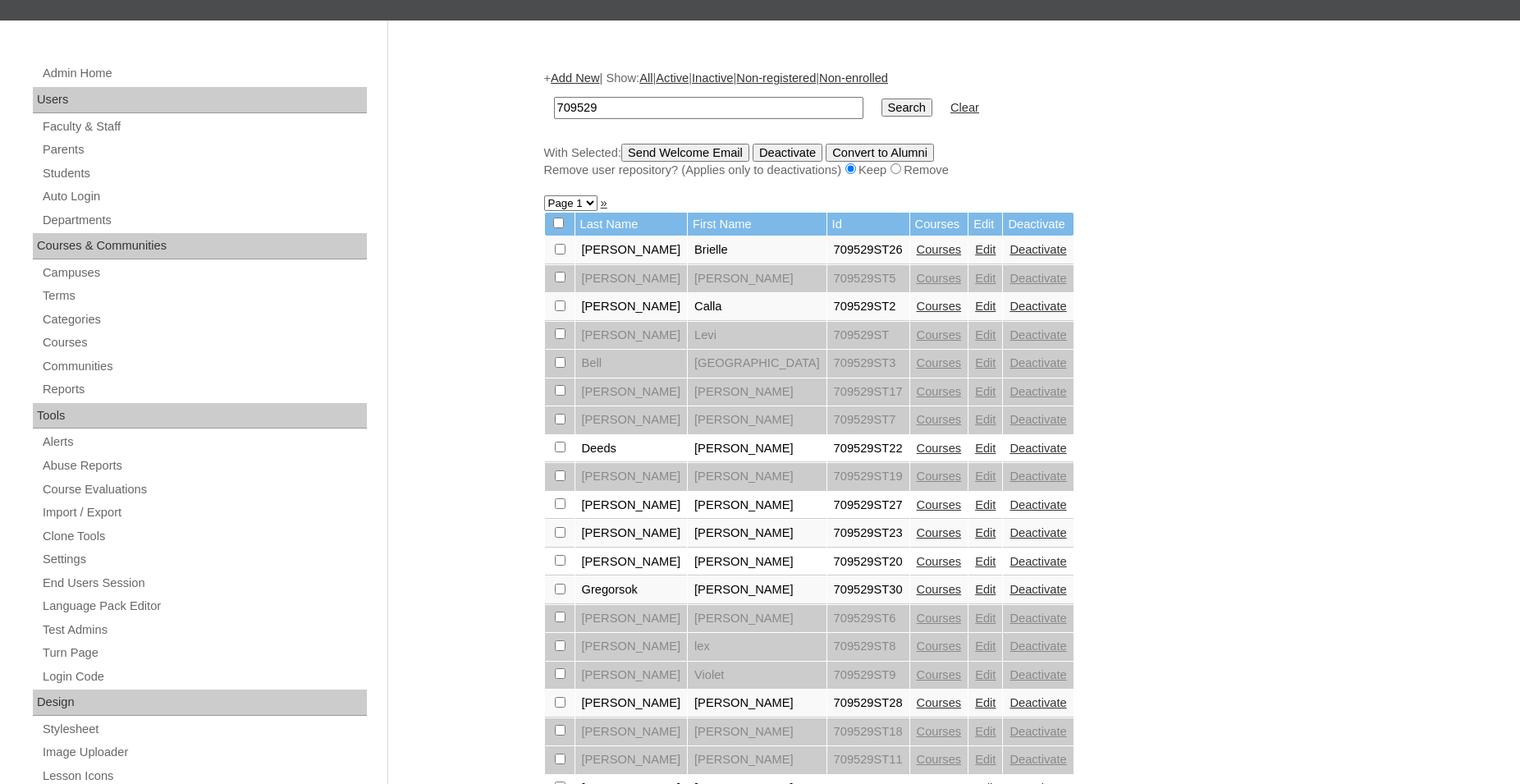
click at [917, 313] on link "Courses" at bounding box center [939, 306] width 45 height 14
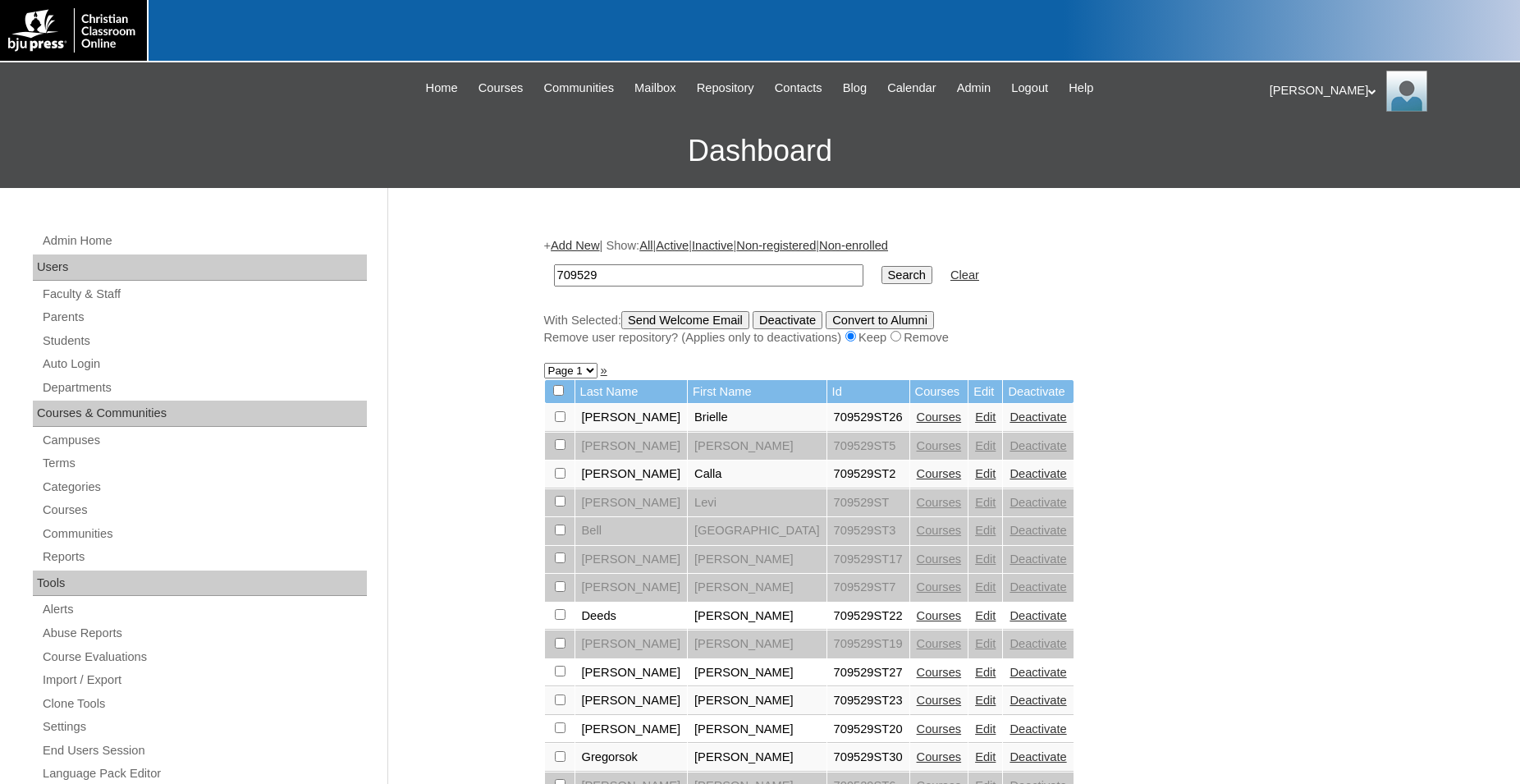
scroll to position [167, 0]
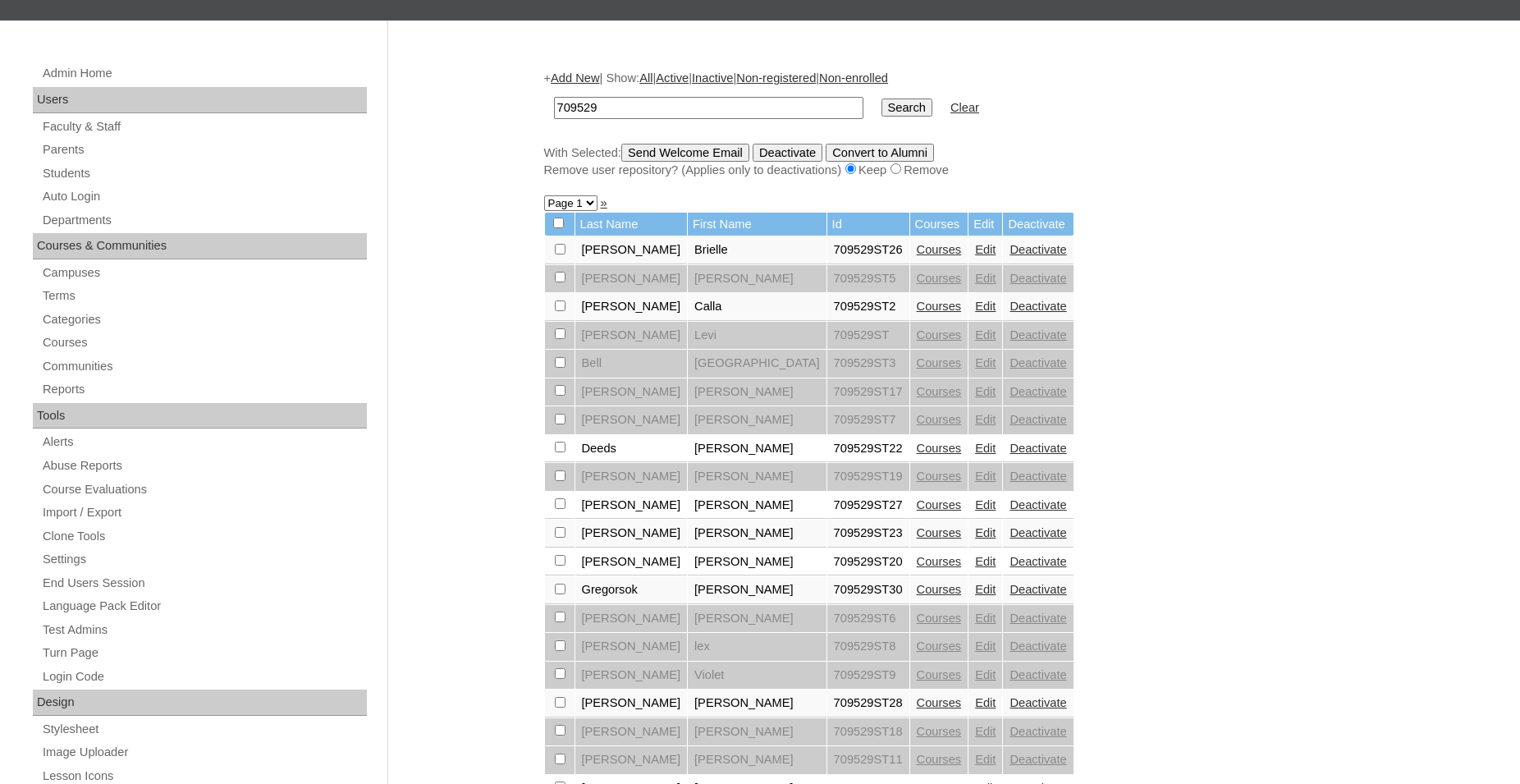
click at [917, 455] on link "Courses" at bounding box center [939, 448] width 45 height 14
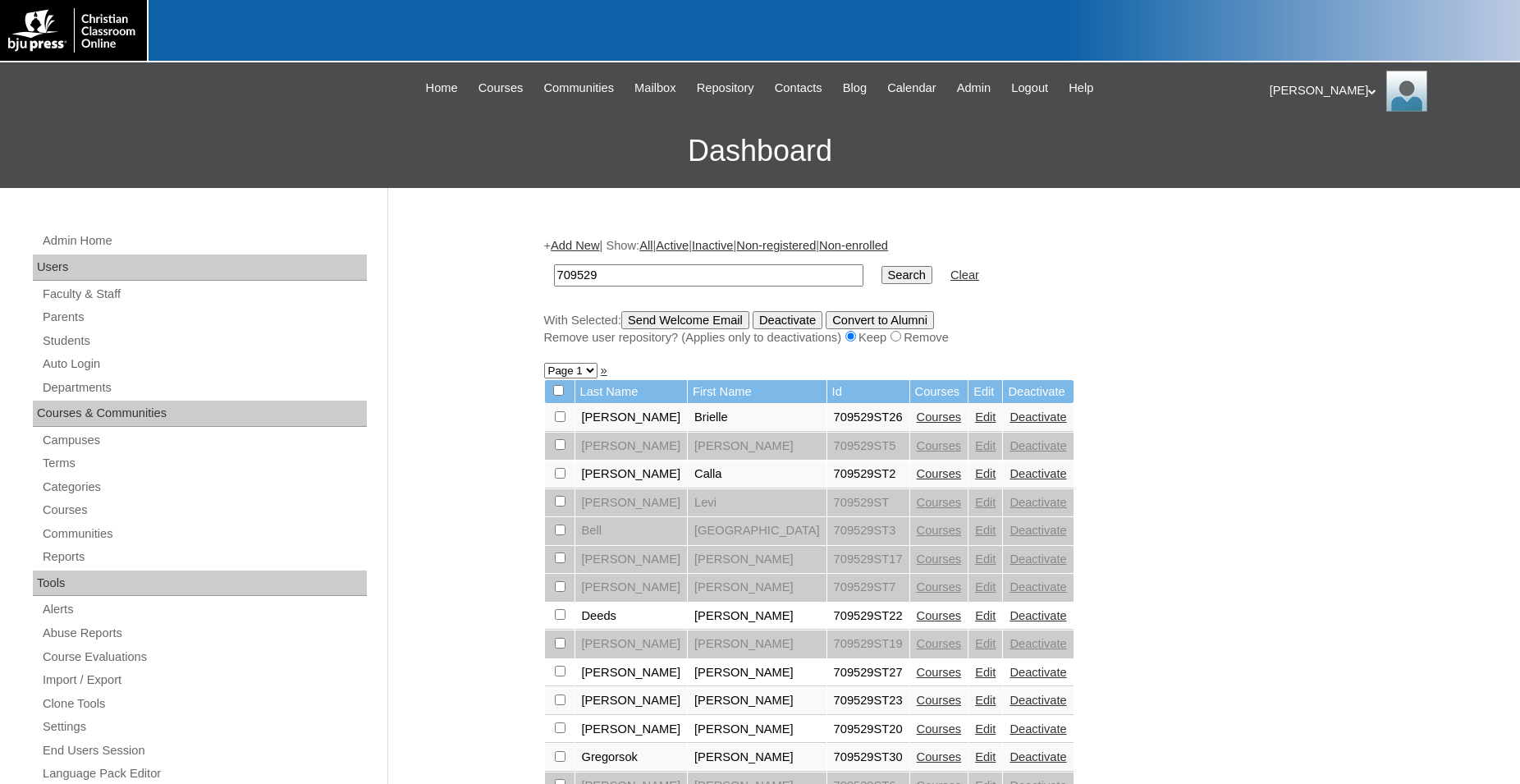
scroll to position [167, 0]
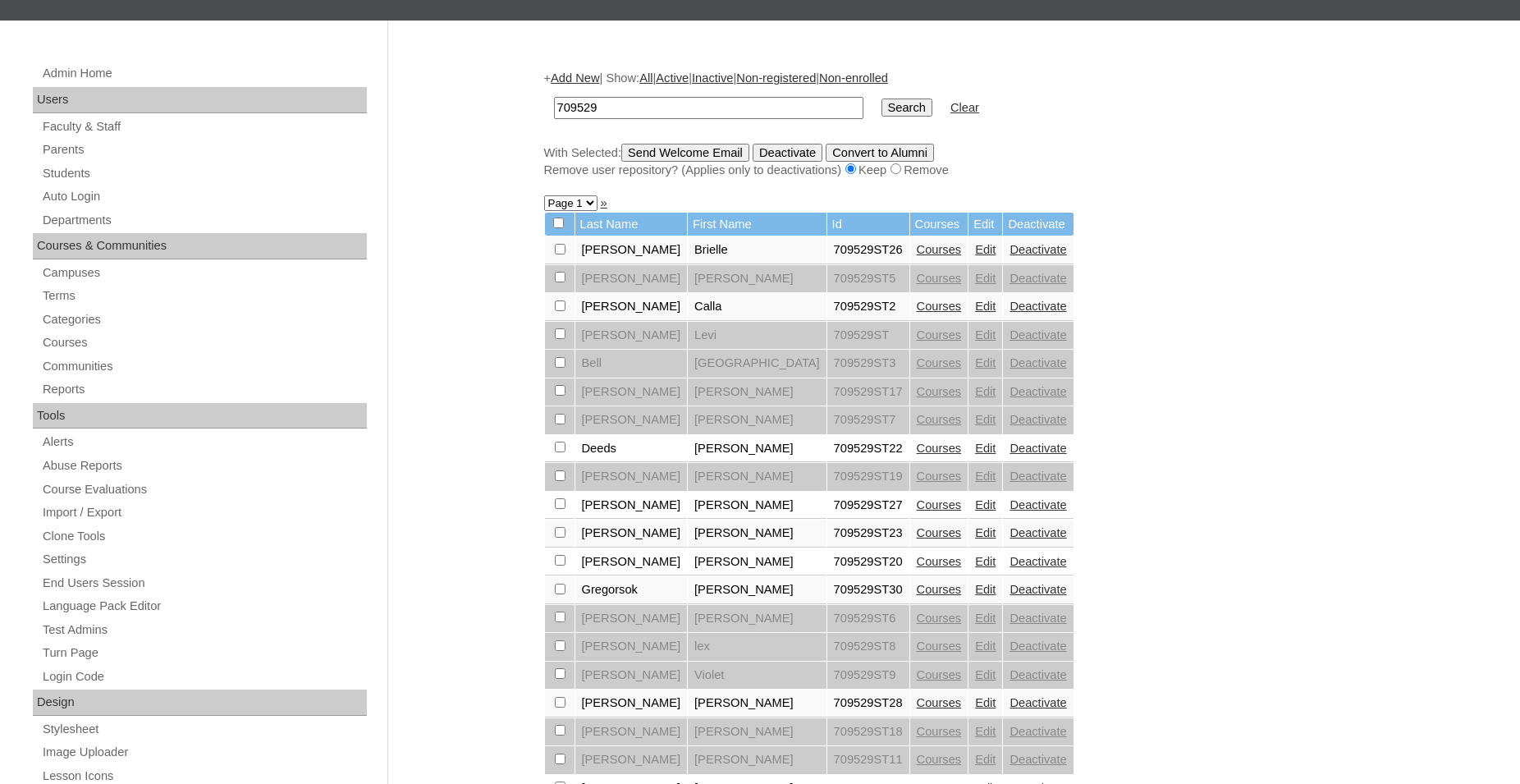
click at [917, 253] on link "Courses" at bounding box center [939, 250] width 45 height 14
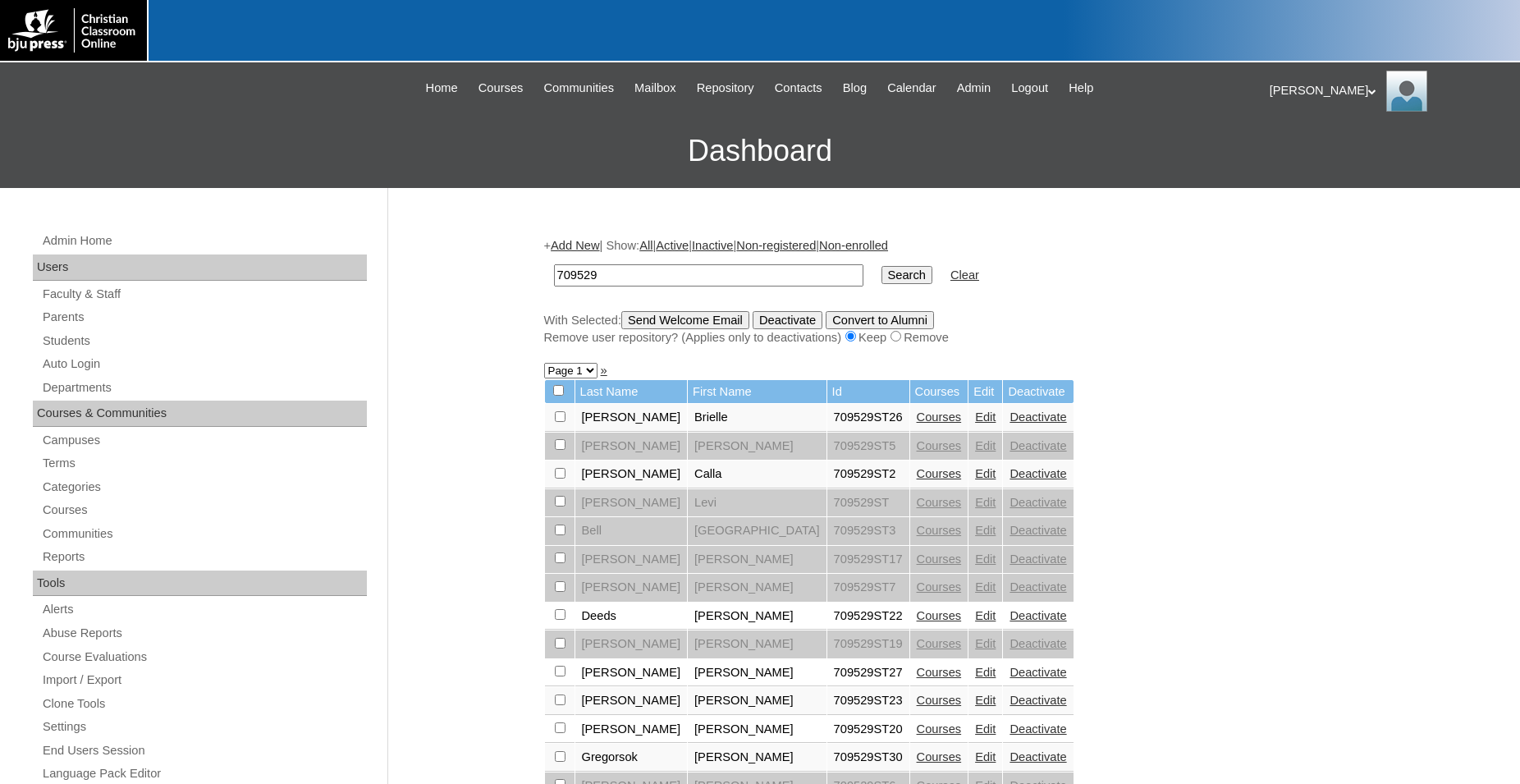
scroll to position [167, 0]
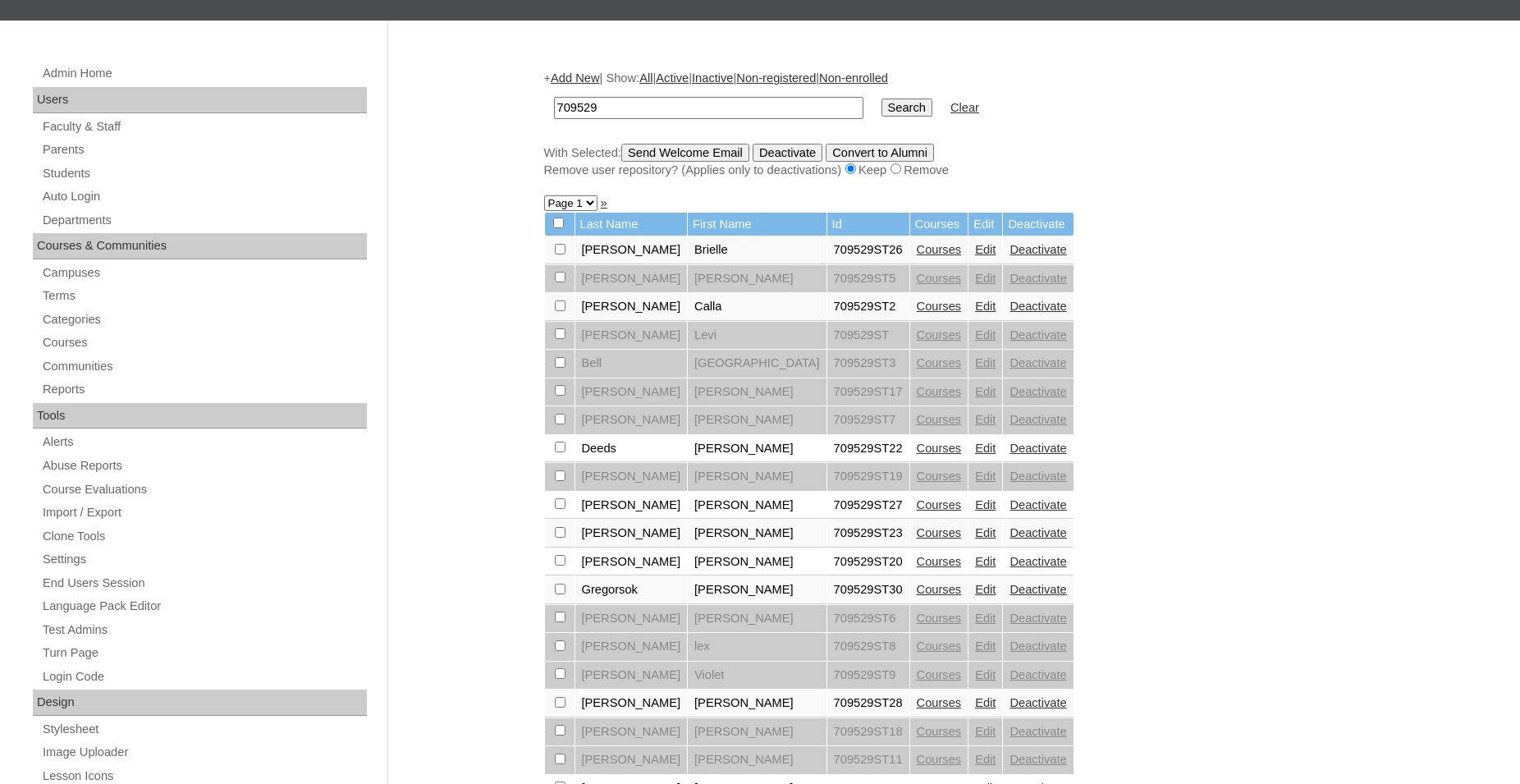
click at [917, 313] on link "Courses" at bounding box center [939, 306] width 45 height 14
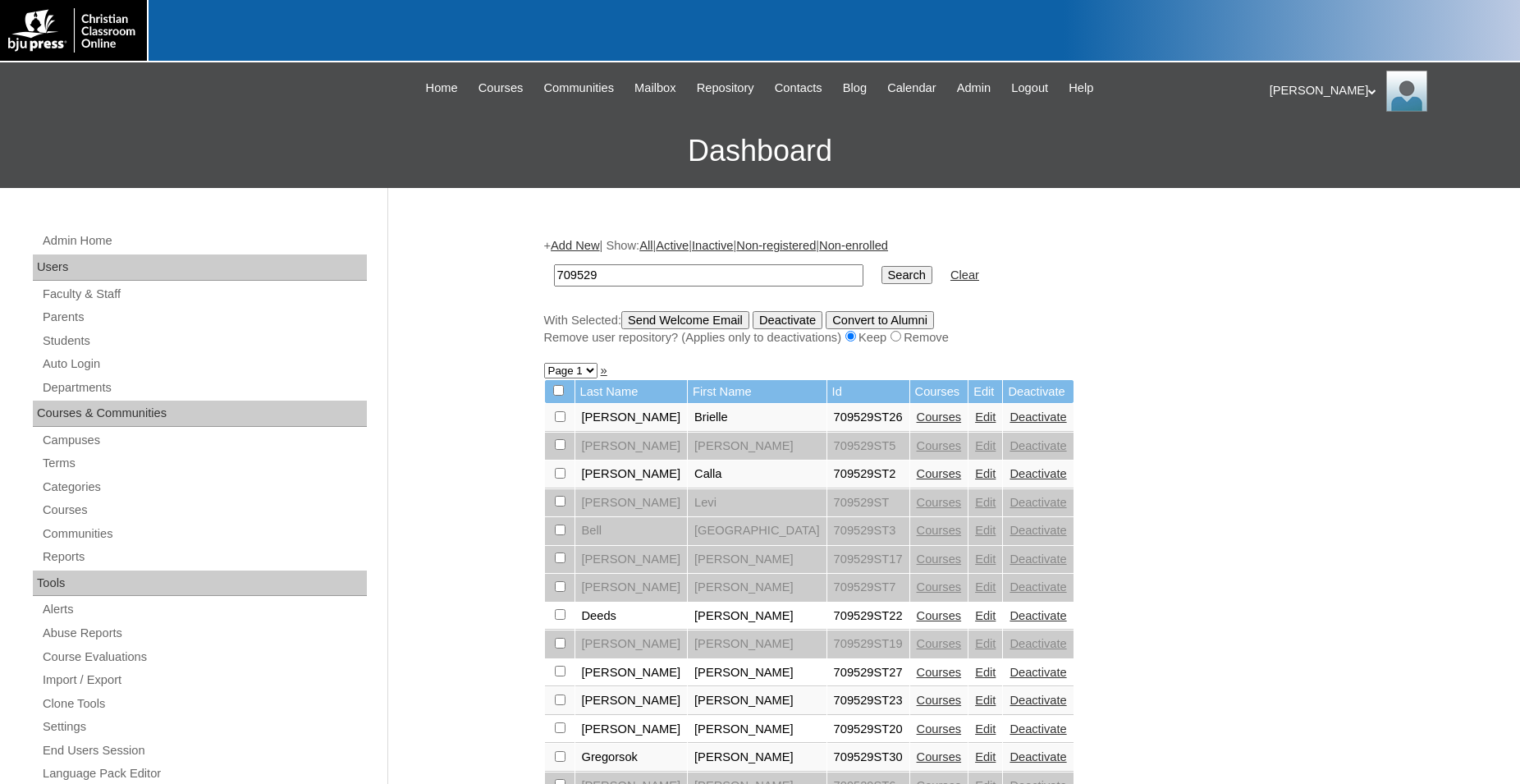
scroll to position [167, 0]
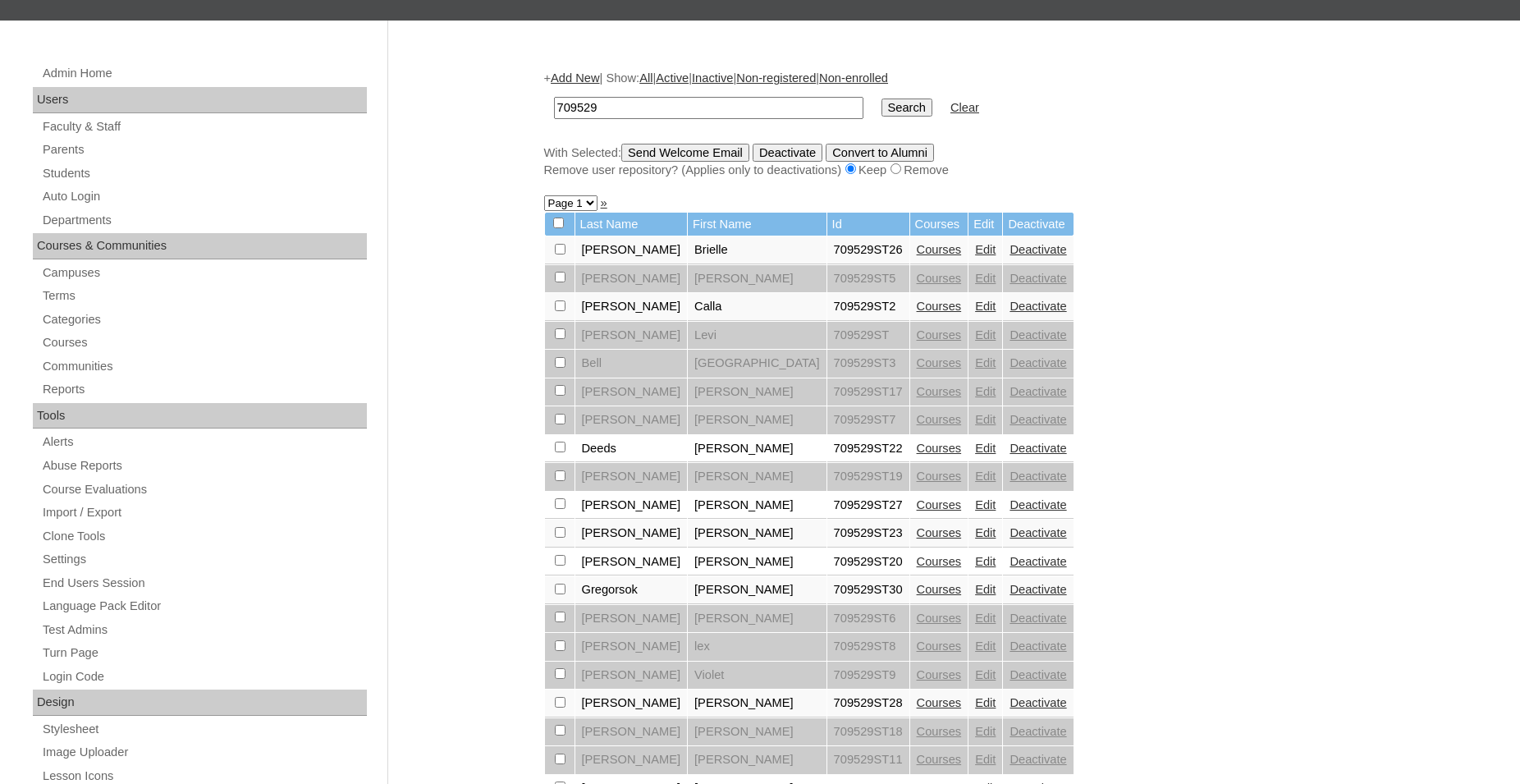
click at [917, 455] on link "Courses" at bounding box center [939, 448] width 45 height 14
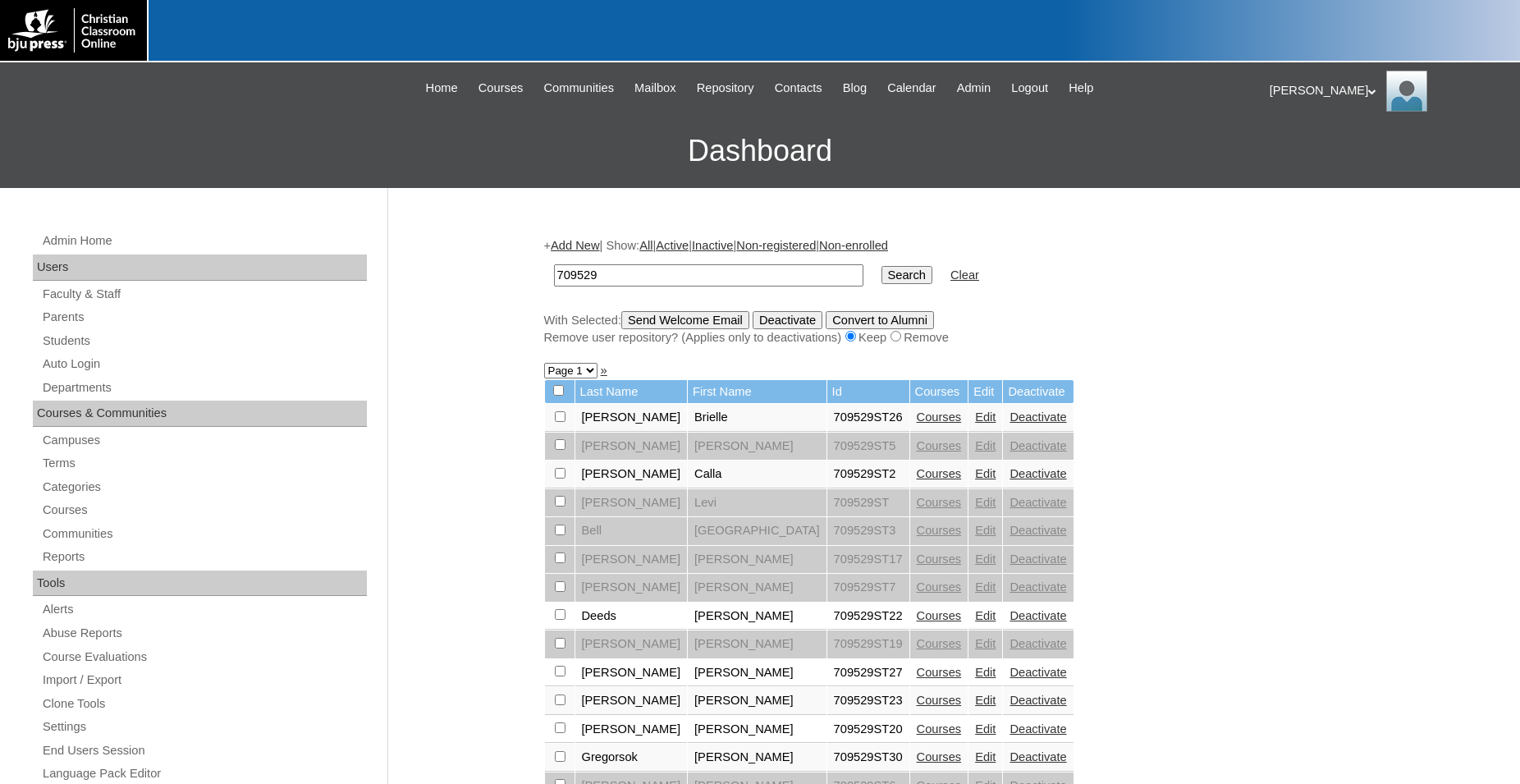
scroll to position [167, 0]
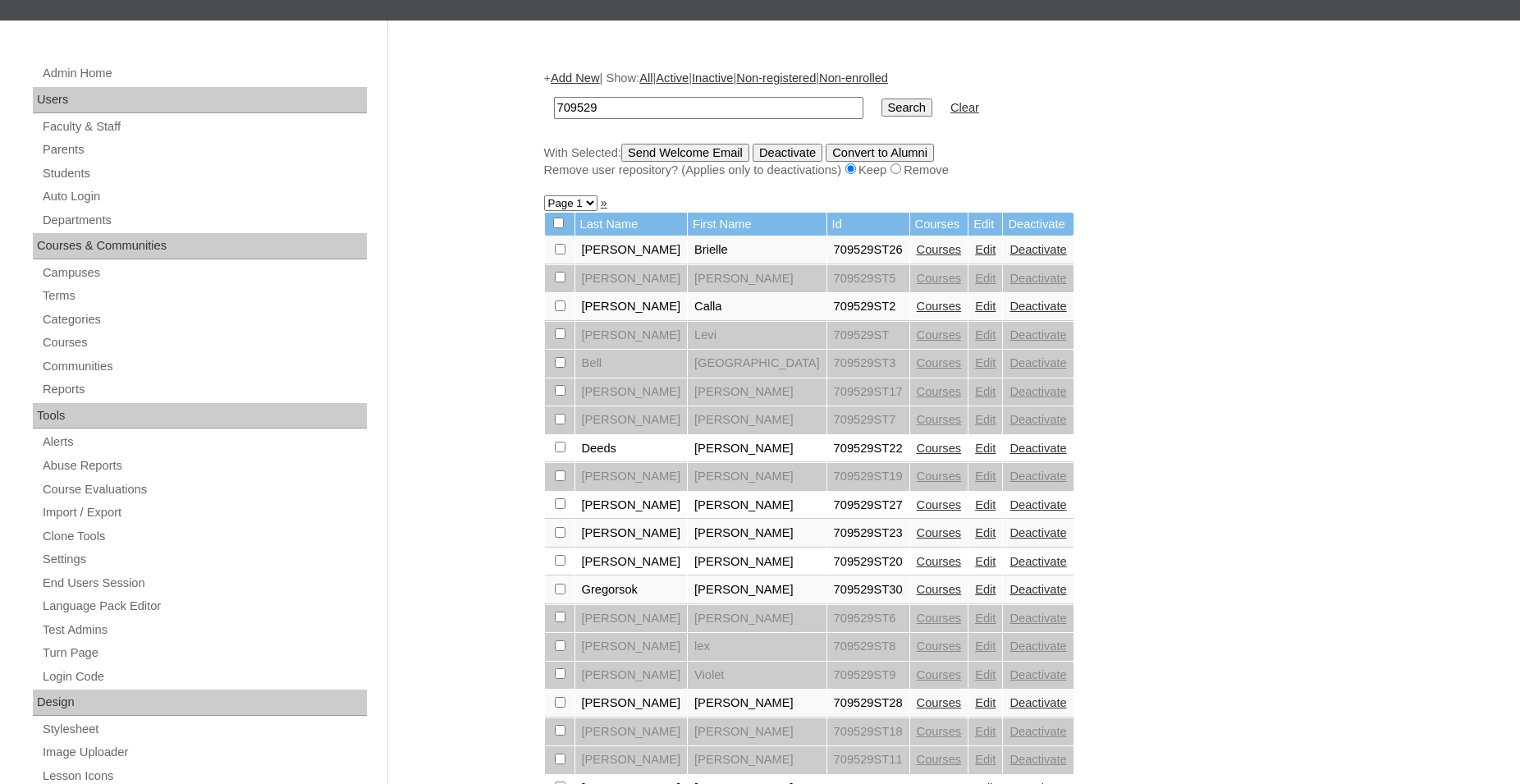
click at [917, 511] on link "Courses" at bounding box center [939, 505] width 45 height 14
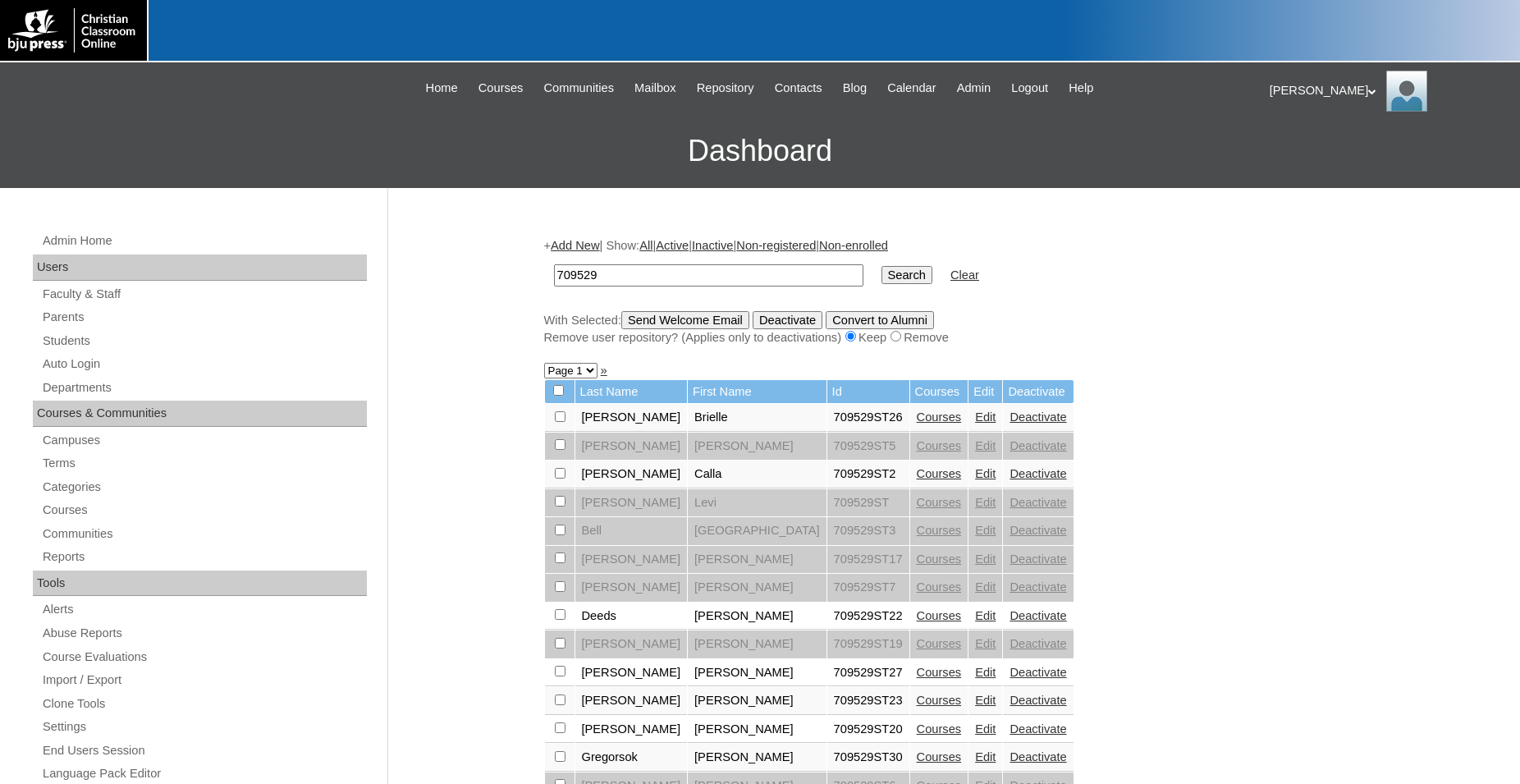
scroll to position [167, 0]
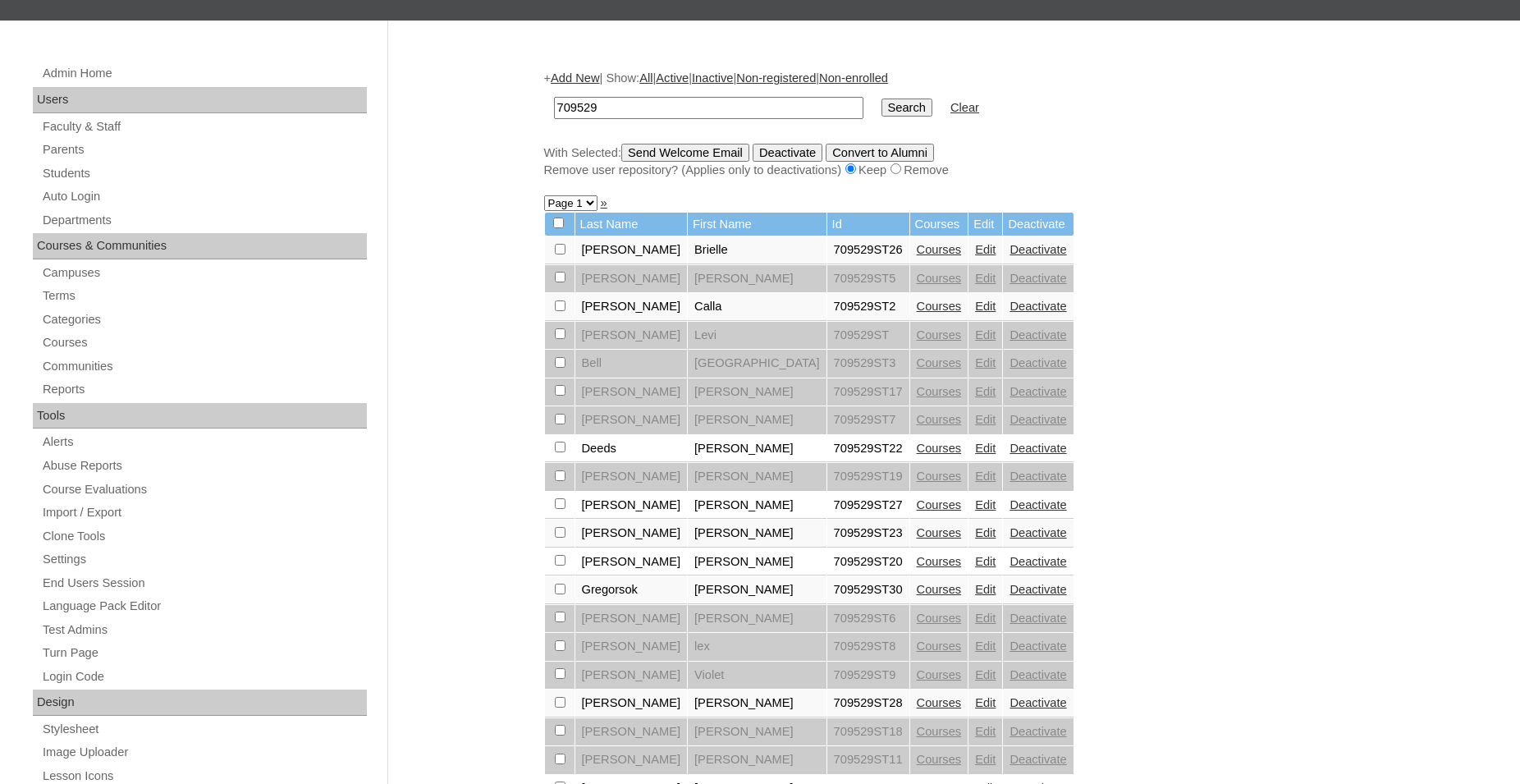
click at [917, 539] on link "Courses" at bounding box center [939, 533] width 45 height 14
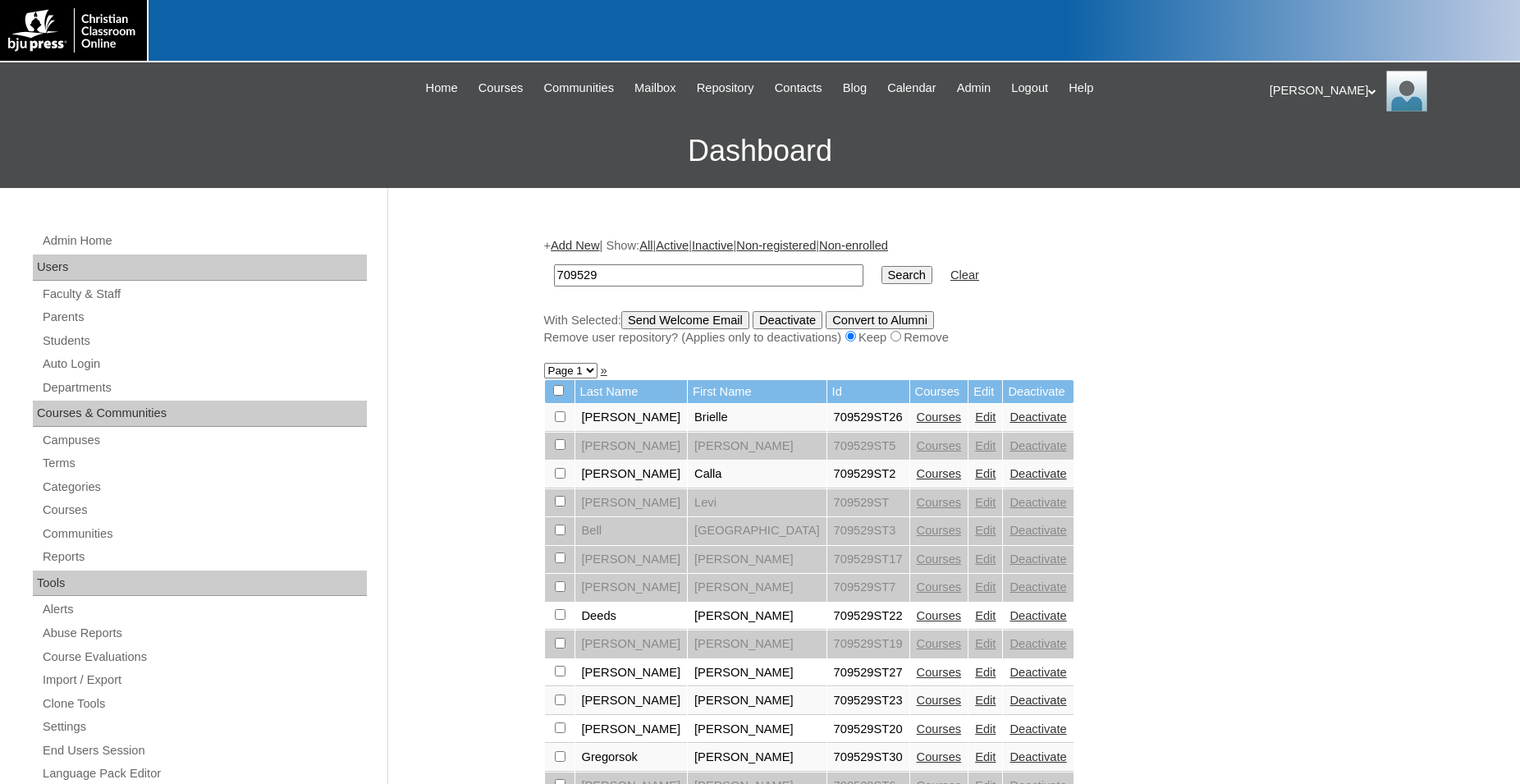
scroll to position [167, 0]
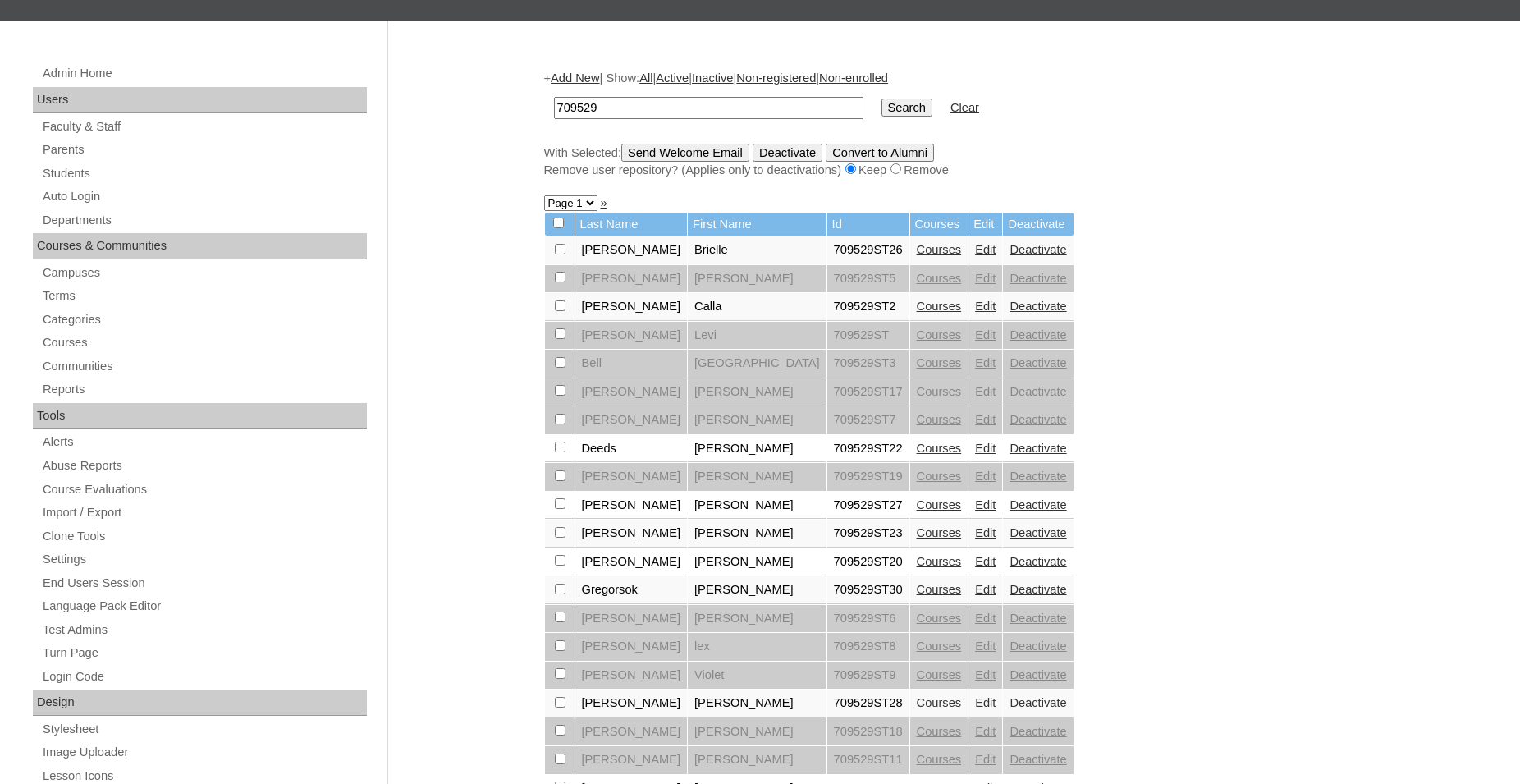
click at [917, 568] on link "Courses" at bounding box center [939, 562] width 45 height 14
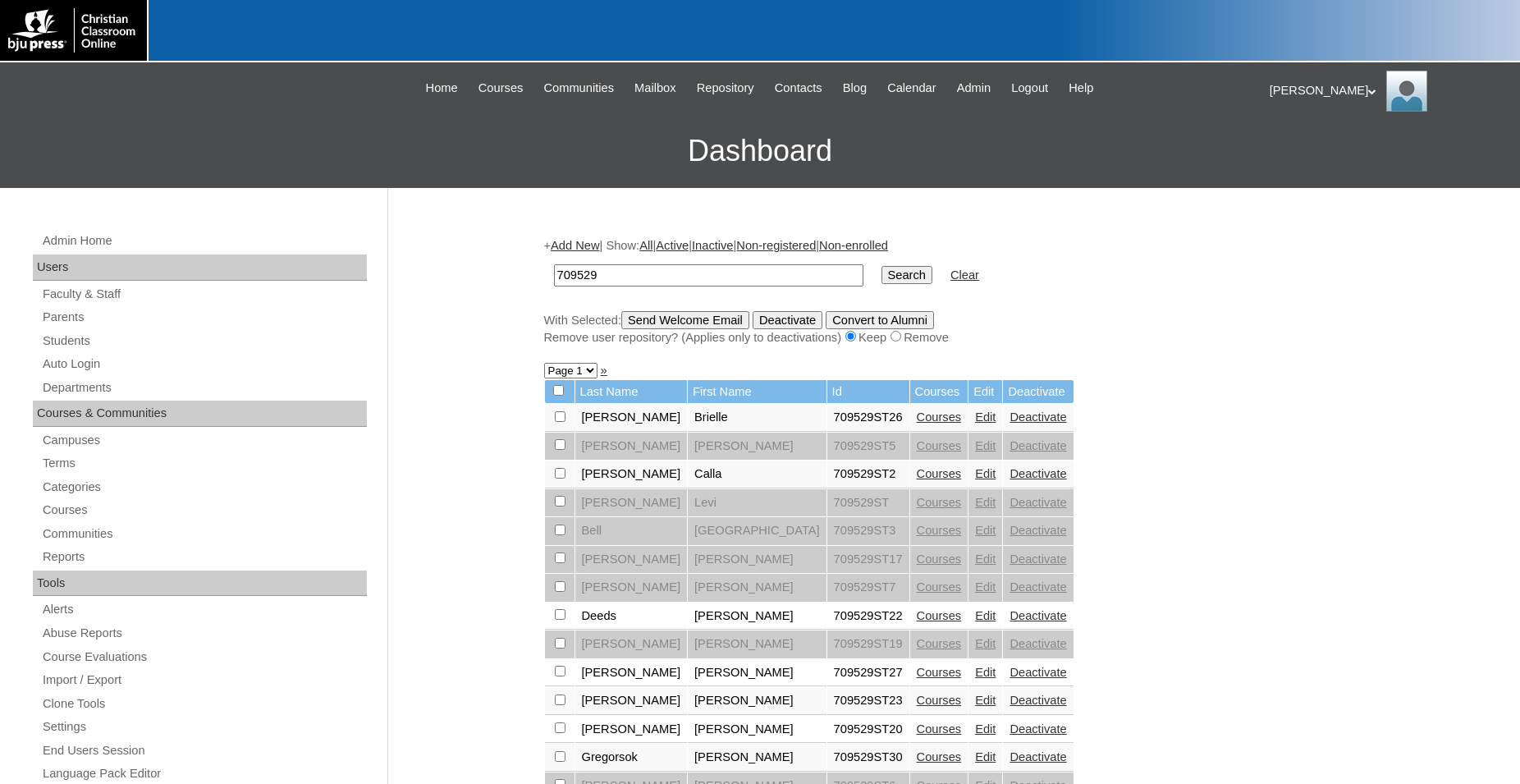
scroll to position [167, 0]
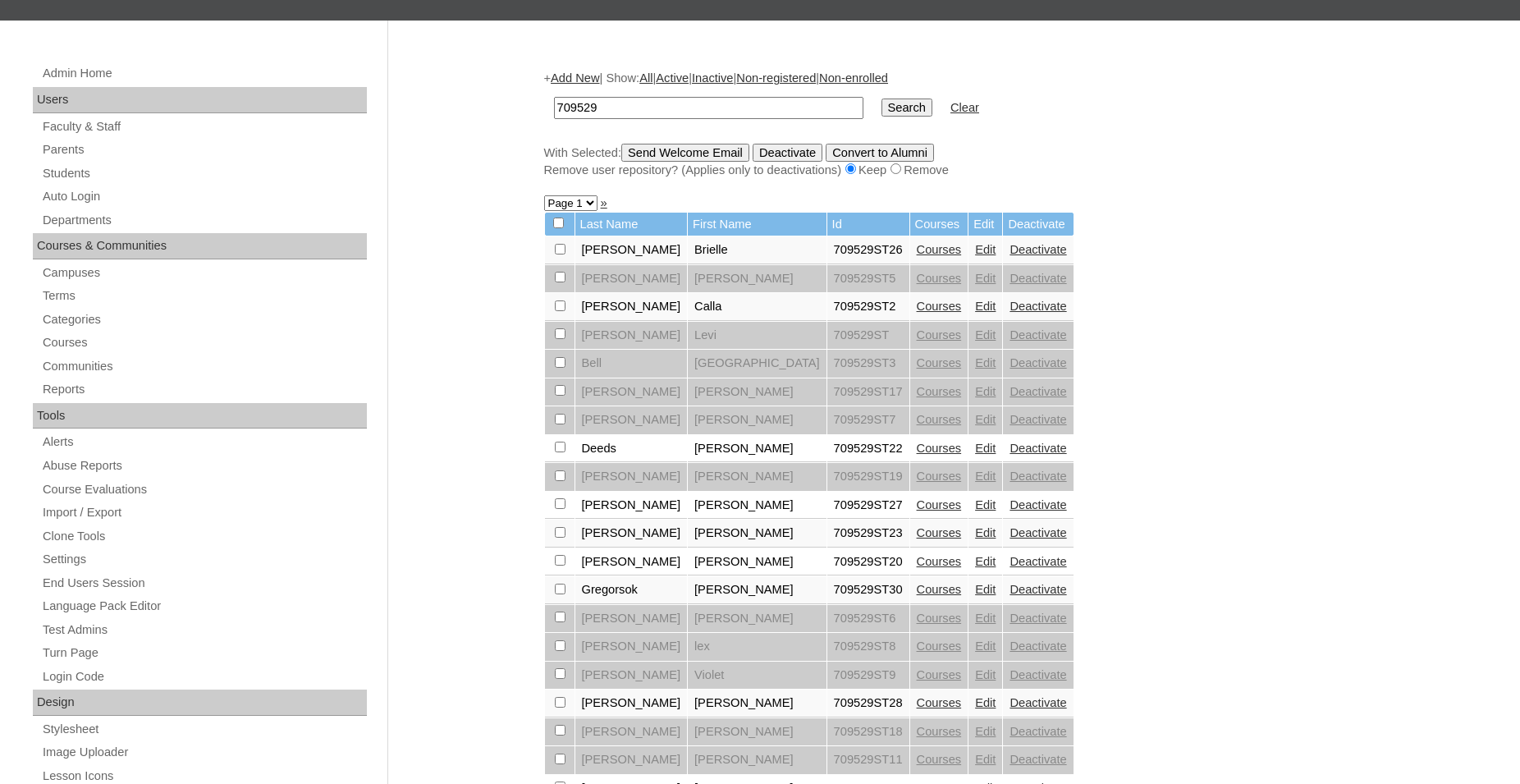
click at [917, 596] on link "Courses" at bounding box center [939, 590] width 45 height 14
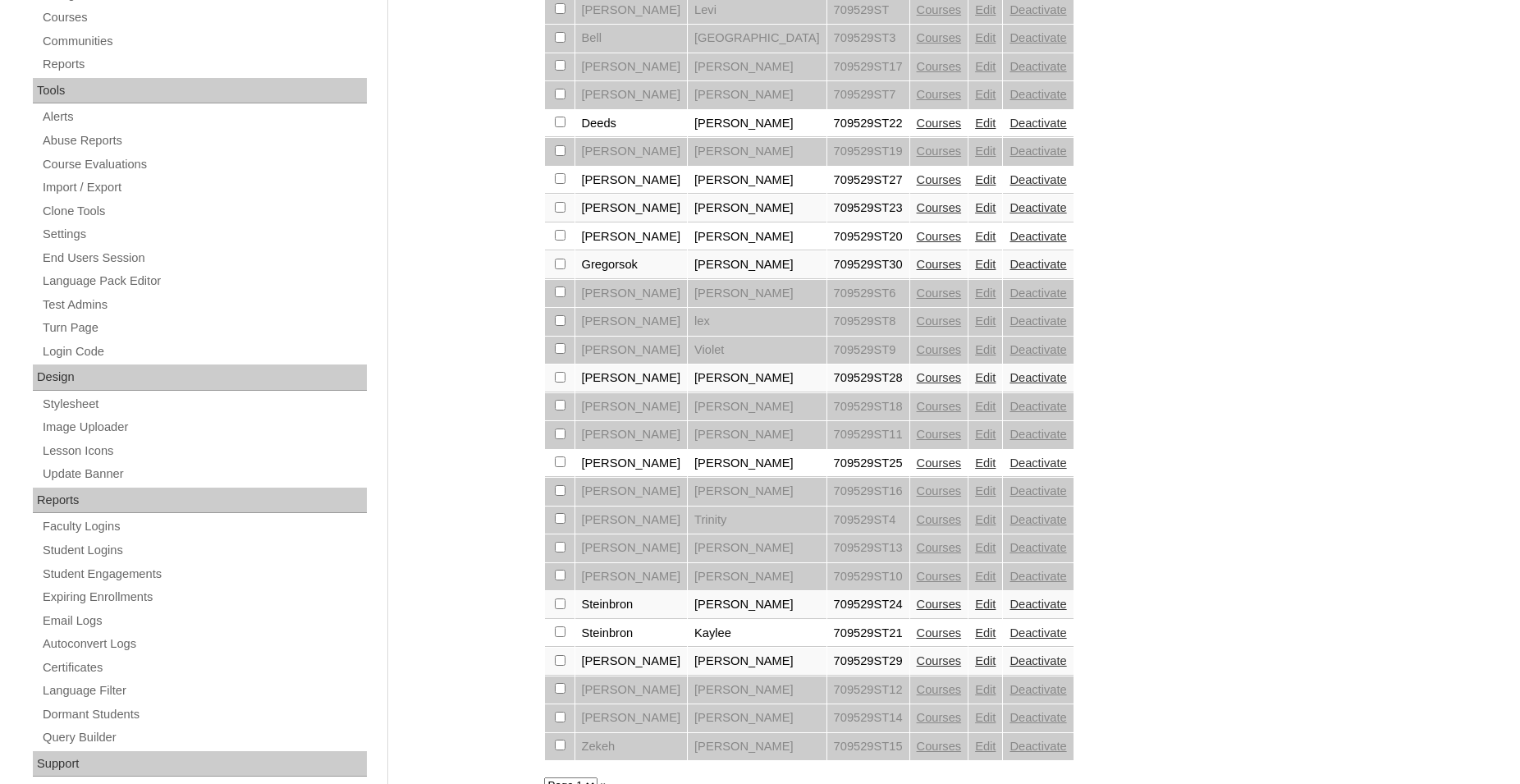
scroll to position [502, 0]
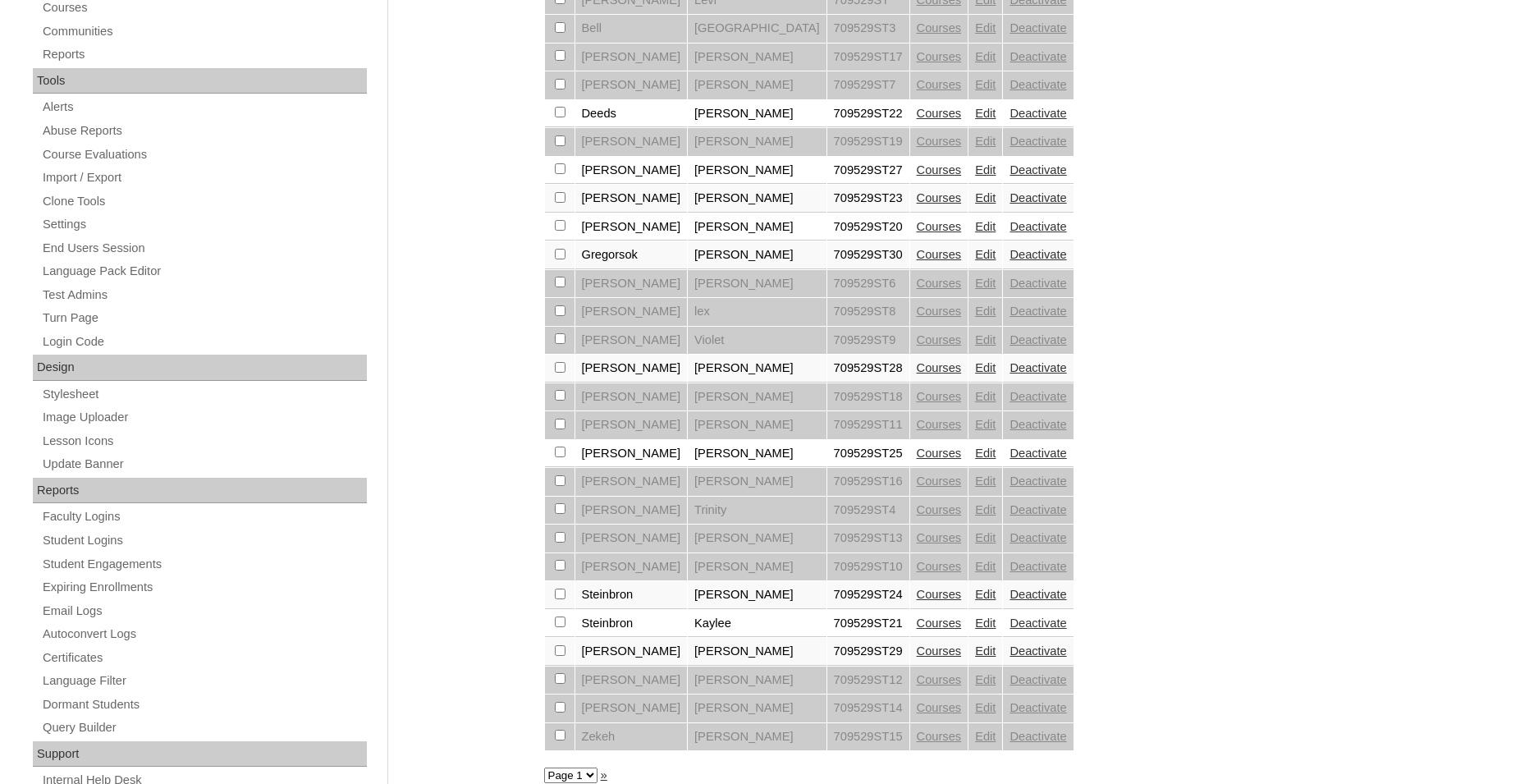
click at [917, 375] on link "Courses" at bounding box center [939, 368] width 45 height 14
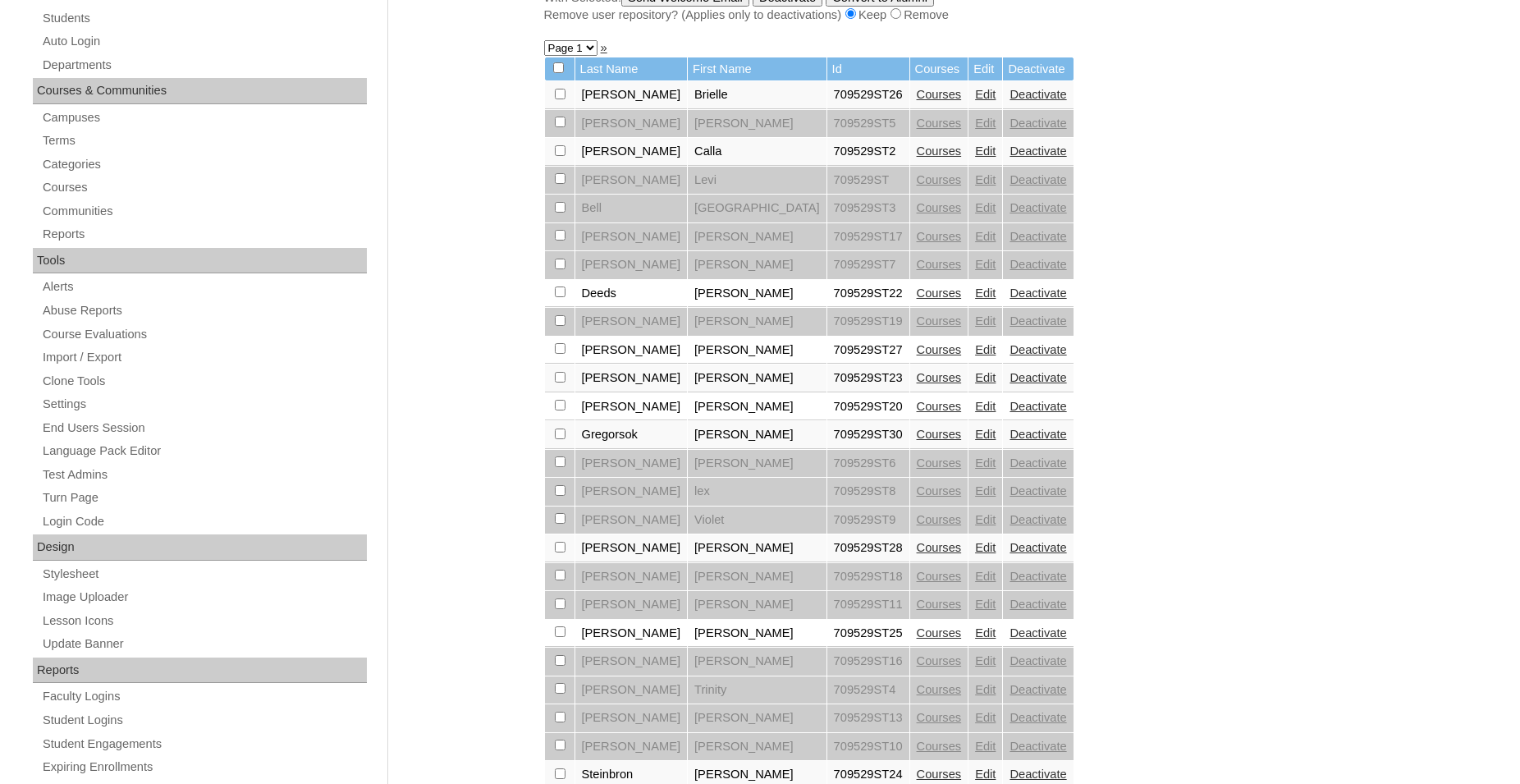
scroll to position [335, 0]
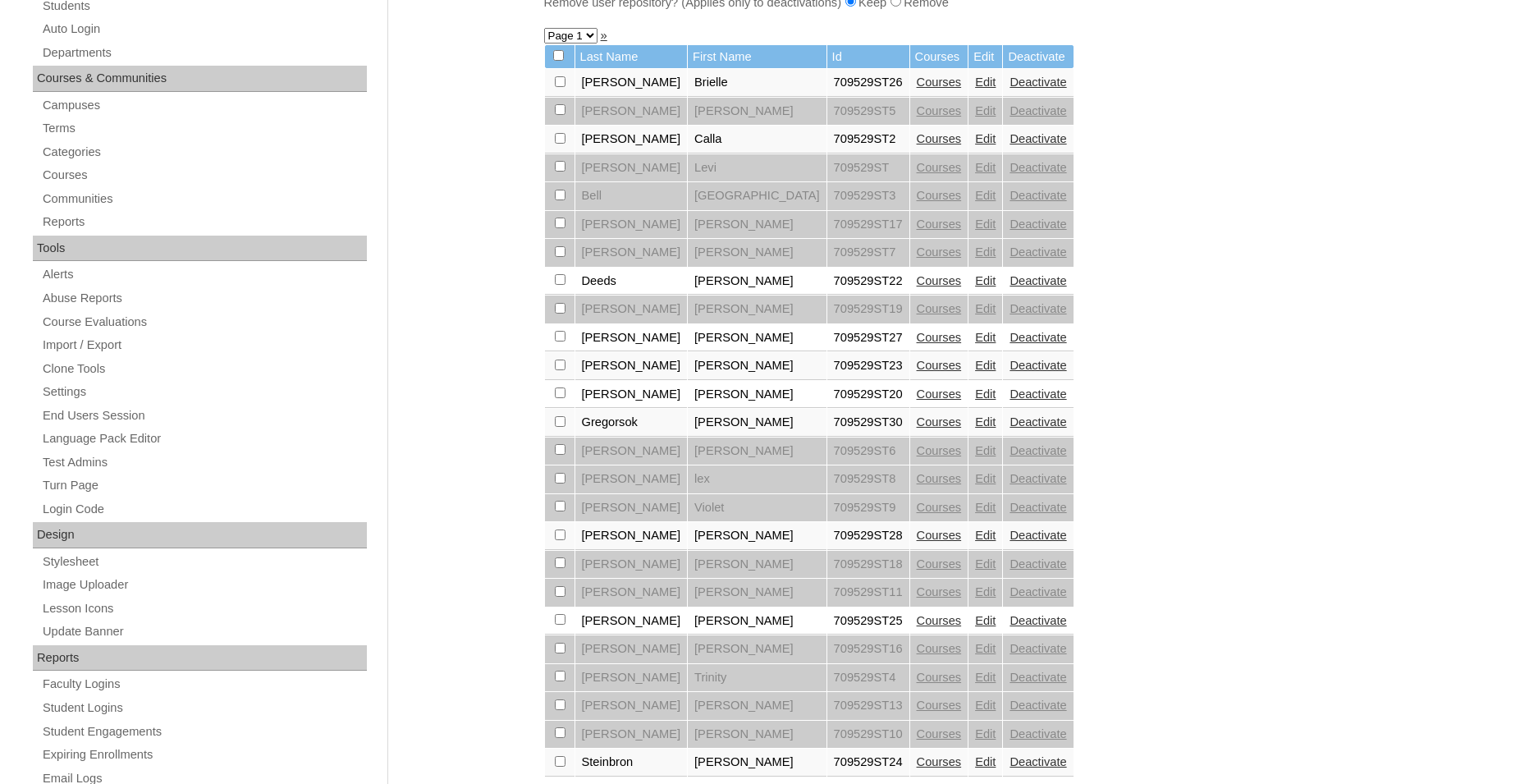
click at [917, 627] on link "Courses" at bounding box center [939, 621] width 45 height 14
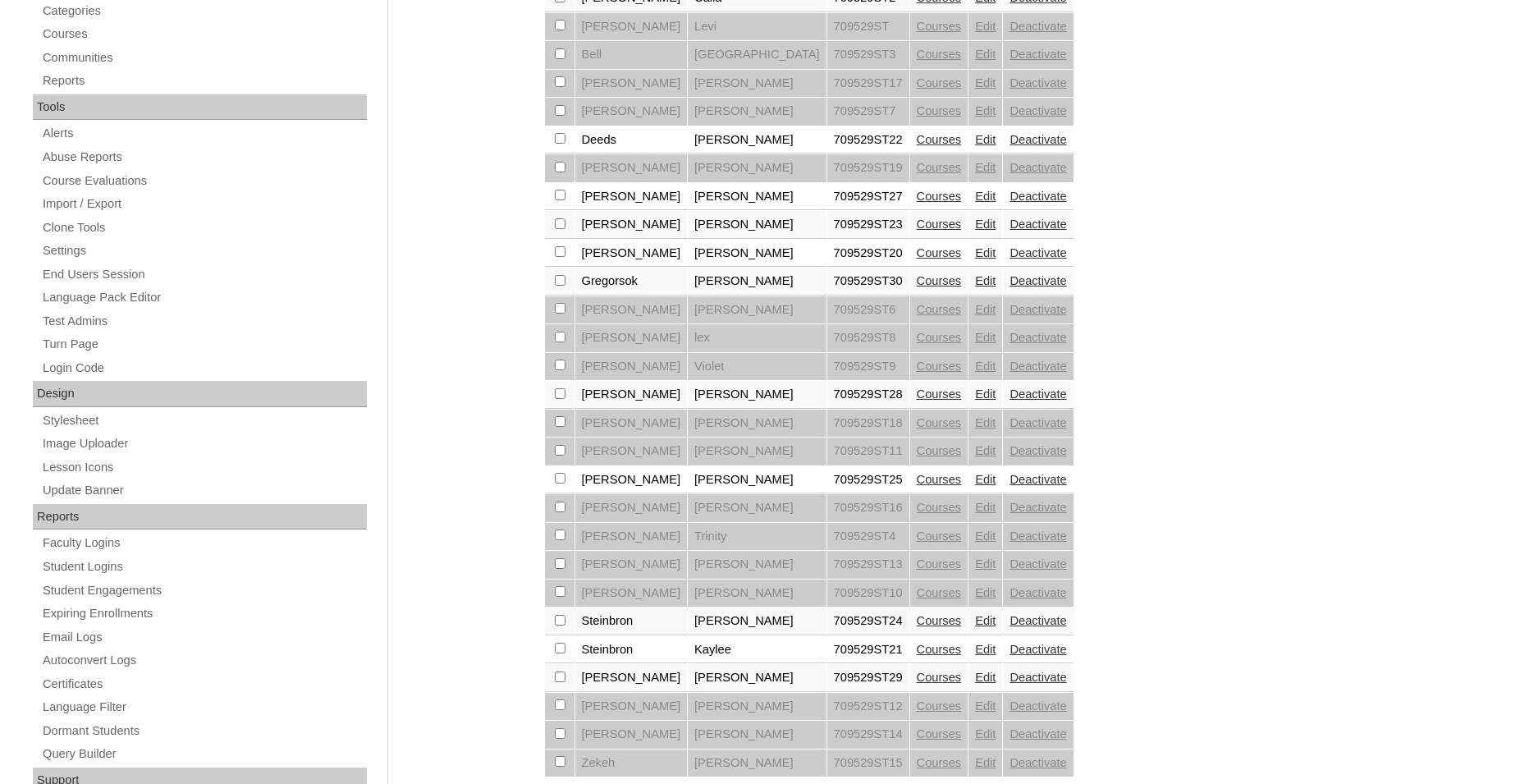
scroll to position [502, 0]
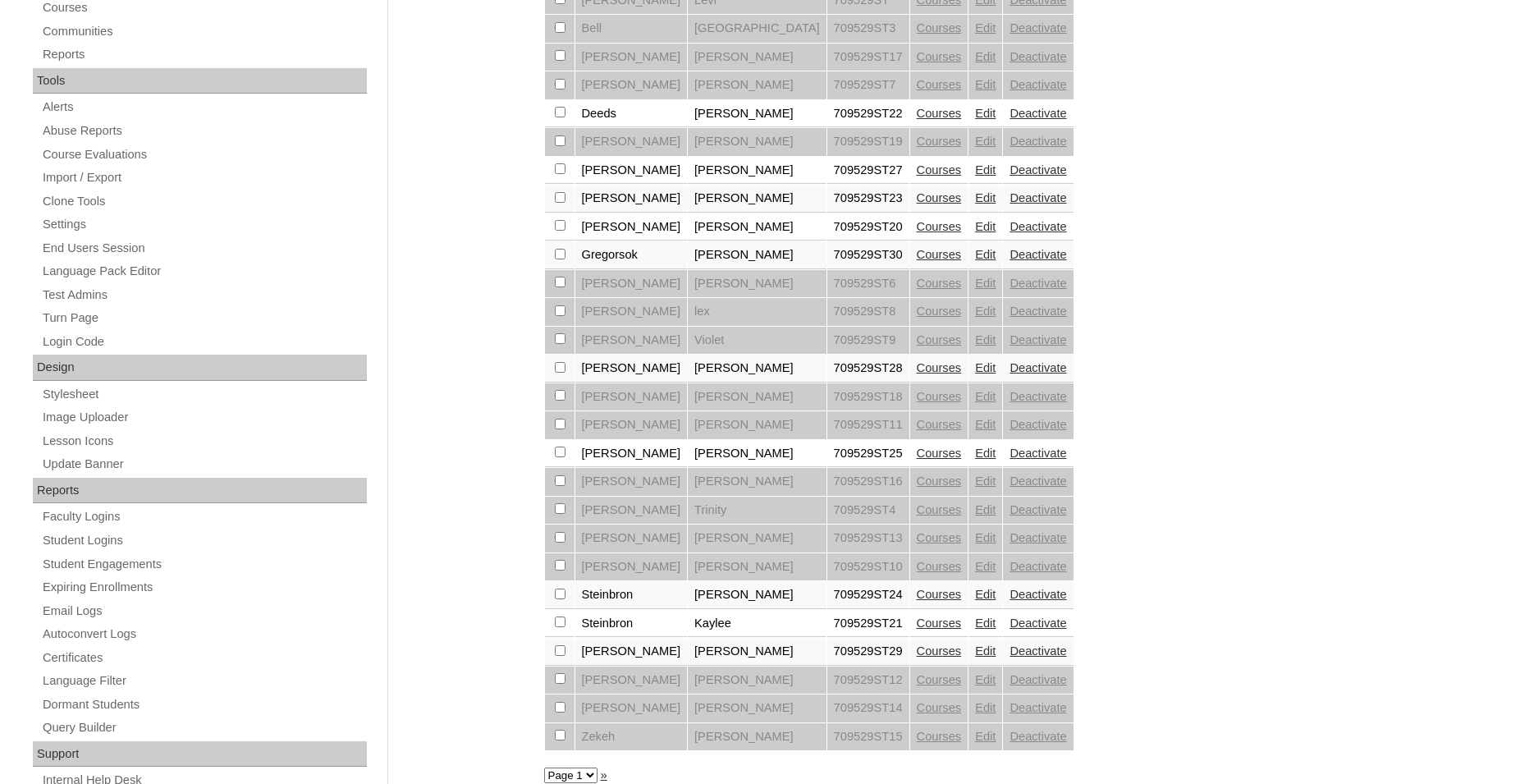
click at [917, 601] on link "Courses" at bounding box center [939, 594] width 45 height 14
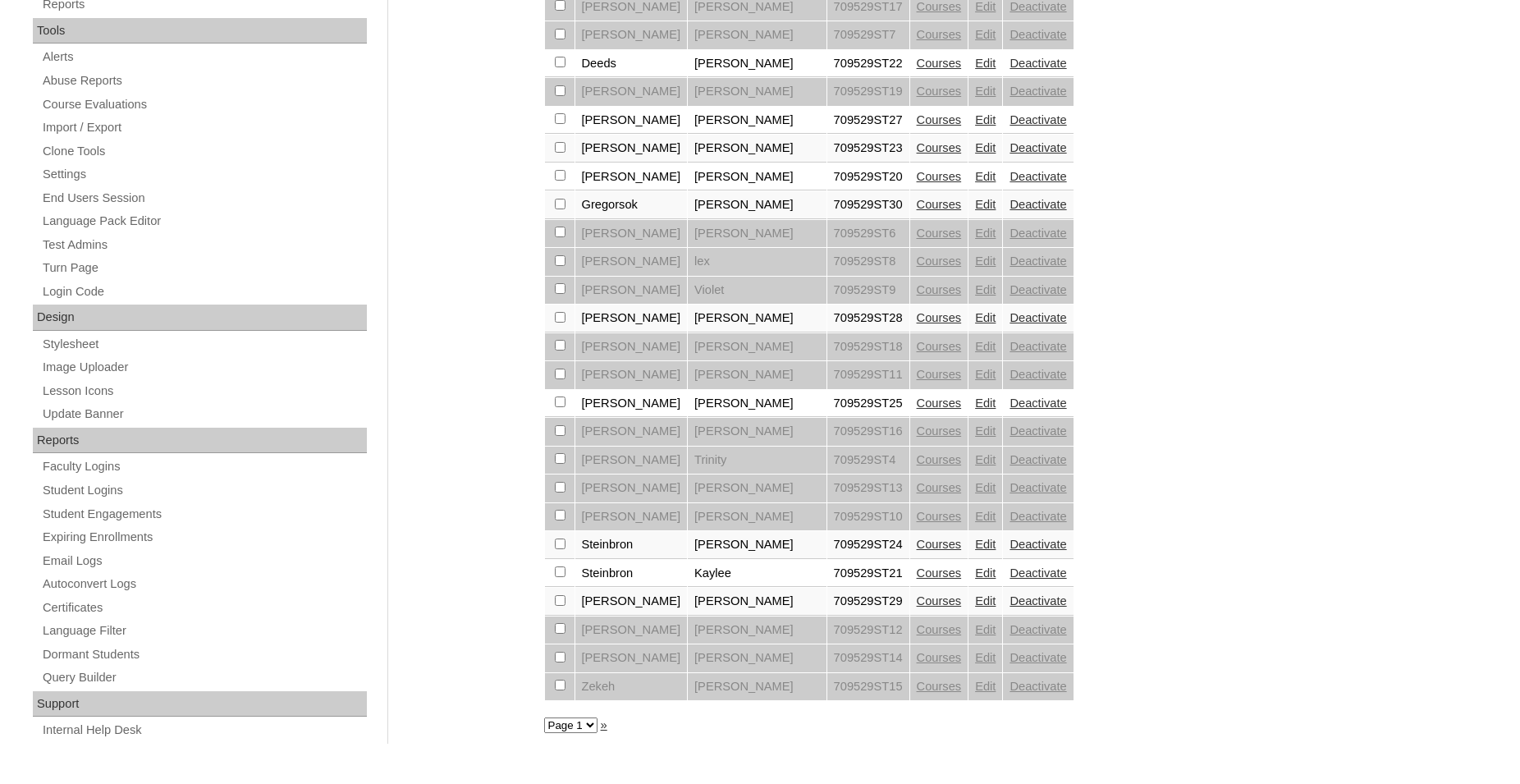
scroll to position [554, 0]
click at [917, 579] on link "Courses" at bounding box center [939, 572] width 45 height 14
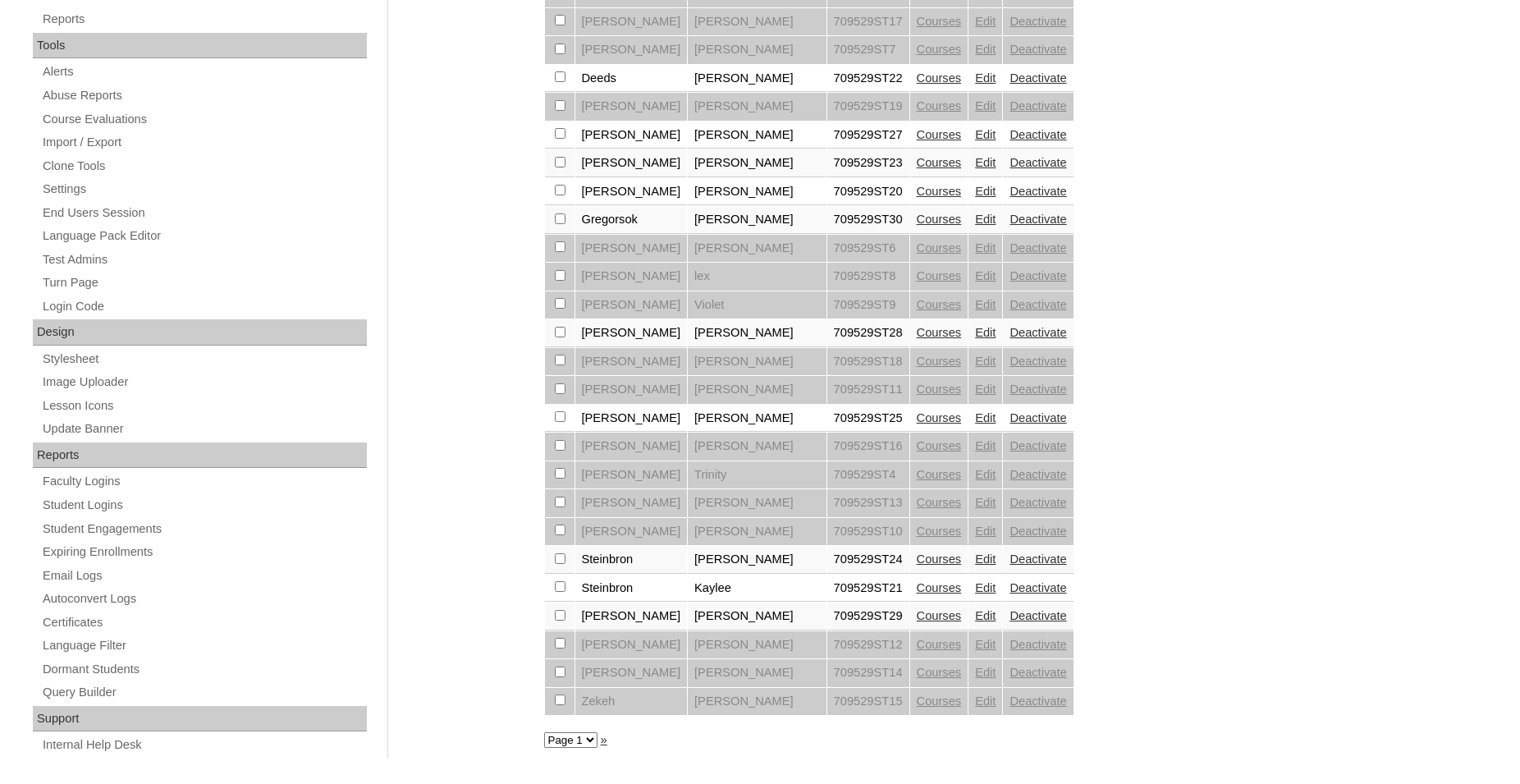
scroll to position [554, 0]
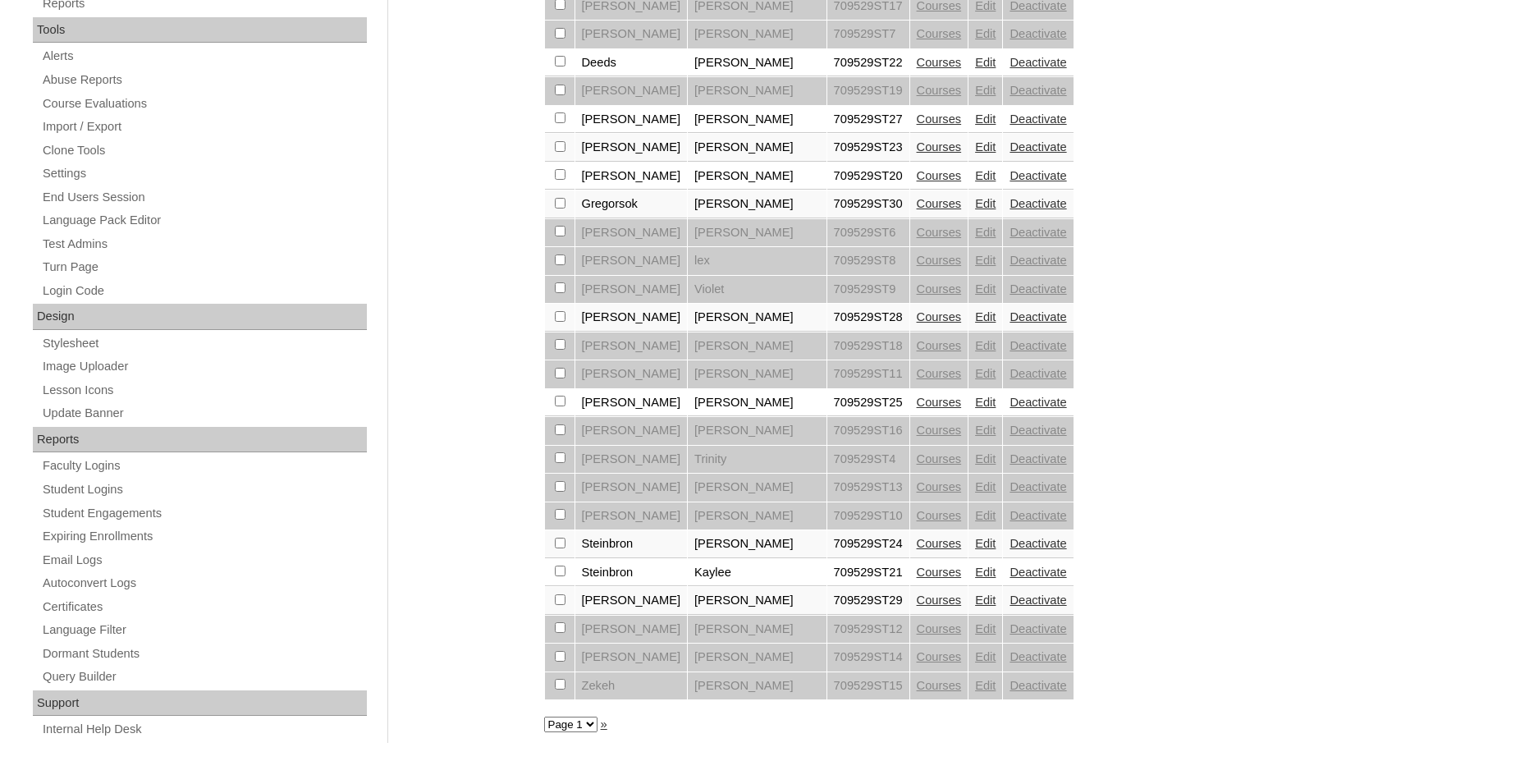
click at [917, 607] on link "Courses" at bounding box center [939, 600] width 45 height 14
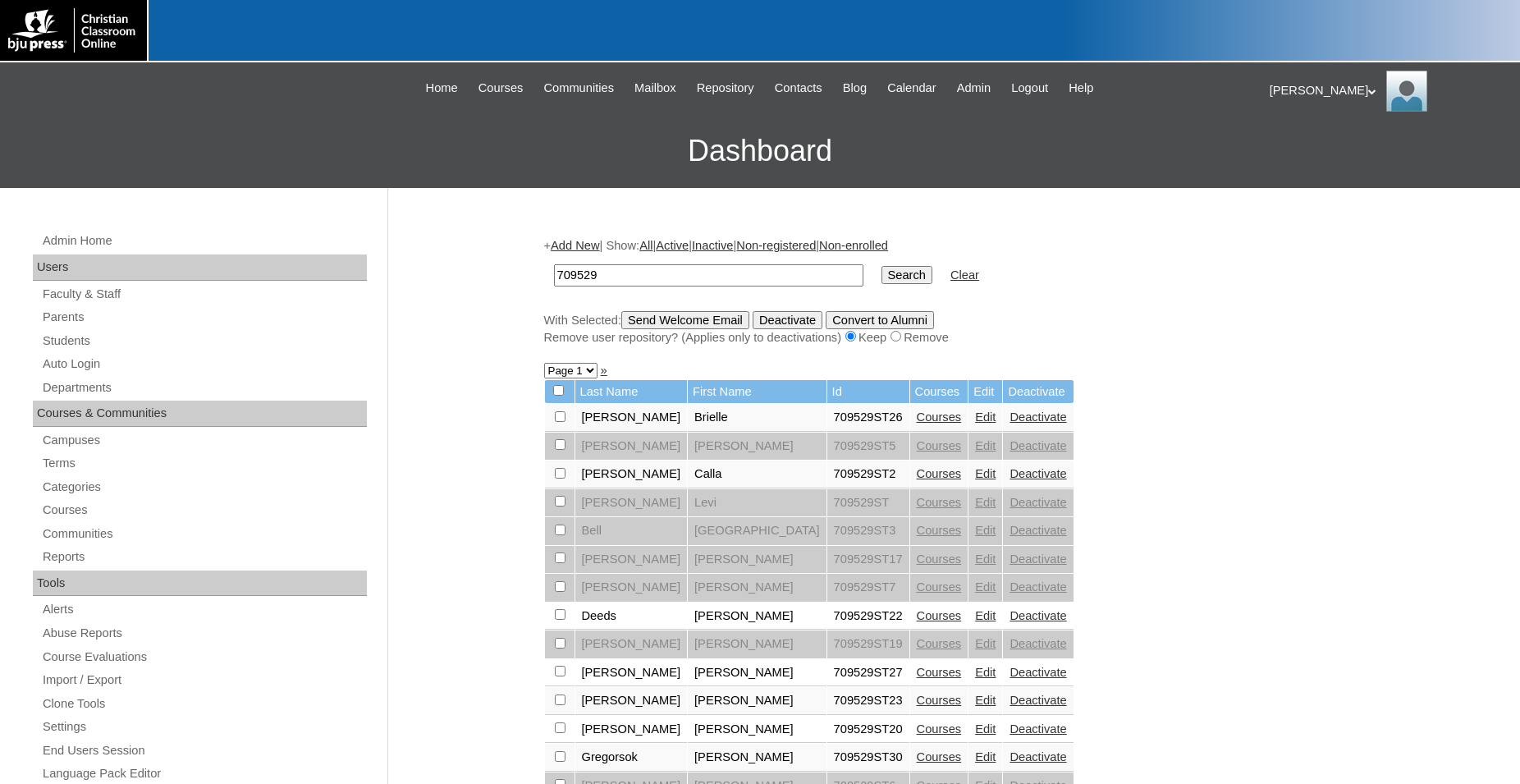
click at [1319, 95] on div "[PERSON_NAME] My Profile My Settings Logout" at bounding box center [1387, 91] width 234 height 41
click at [1309, 152] on span "Logout" at bounding box center [1299, 154] width 33 height 13
